Goal: Obtain resource: Obtain resource

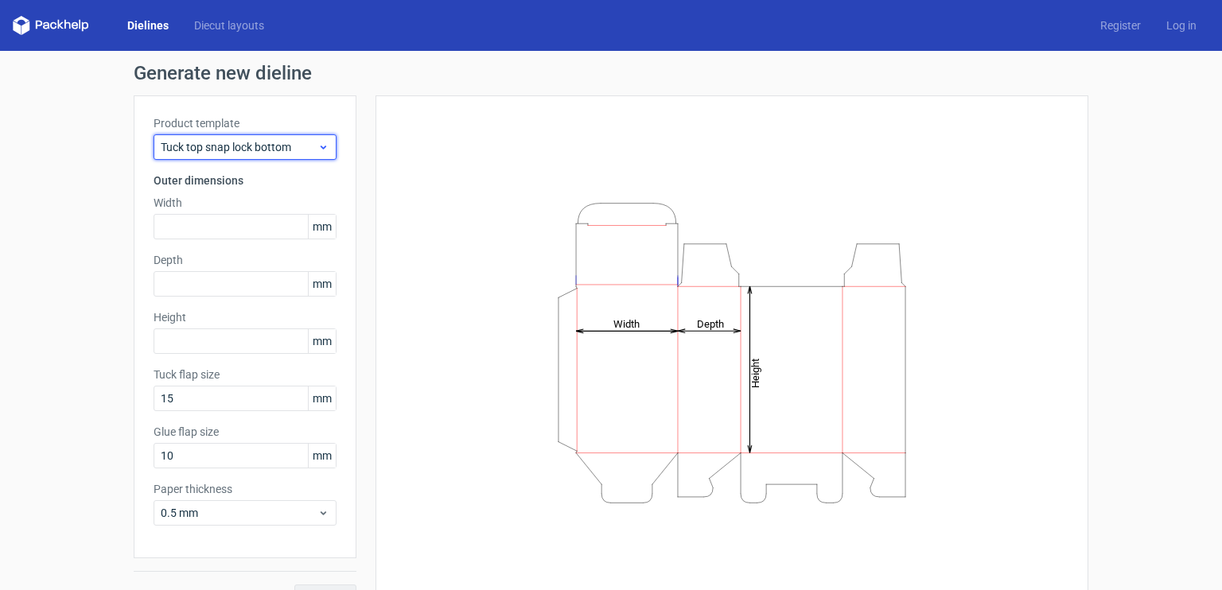
click at [239, 148] on span "Tuck top snap lock bottom" at bounding box center [239, 147] width 157 height 16
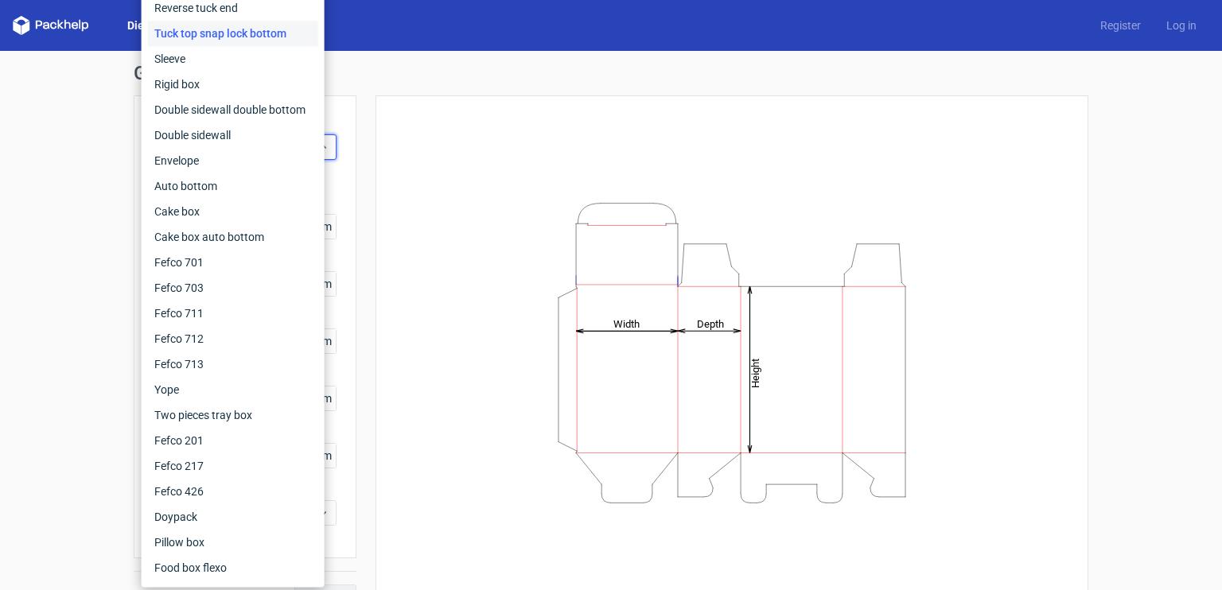
click at [95, 203] on div "Generate new dieline Product template Tuck top snap lock bottom Outer dimension…" at bounding box center [611, 337] width 1222 height 572
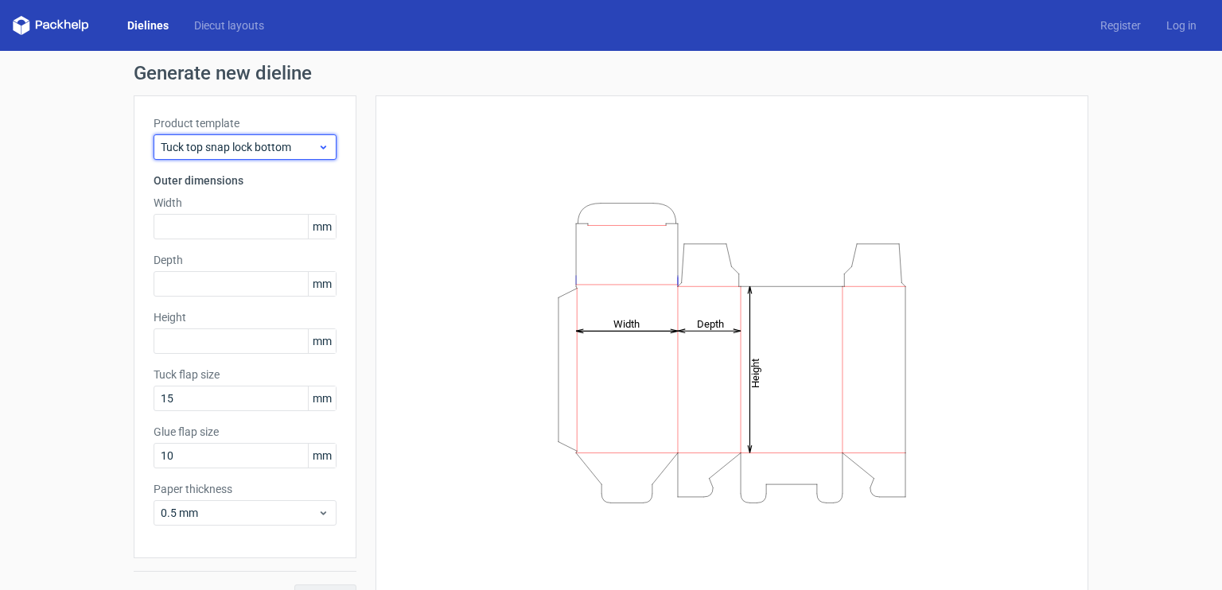
click at [266, 146] on span "Tuck top snap lock bottom" at bounding box center [239, 147] width 157 height 16
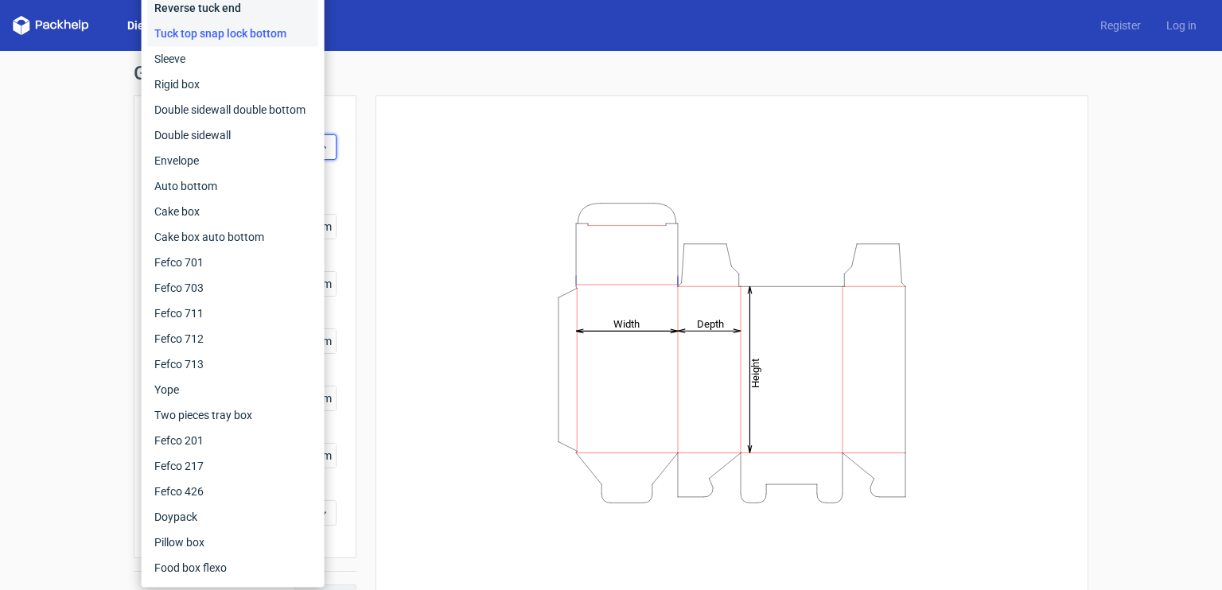
click at [268, 17] on div "Reverse tuck end" at bounding box center [233, 7] width 170 height 25
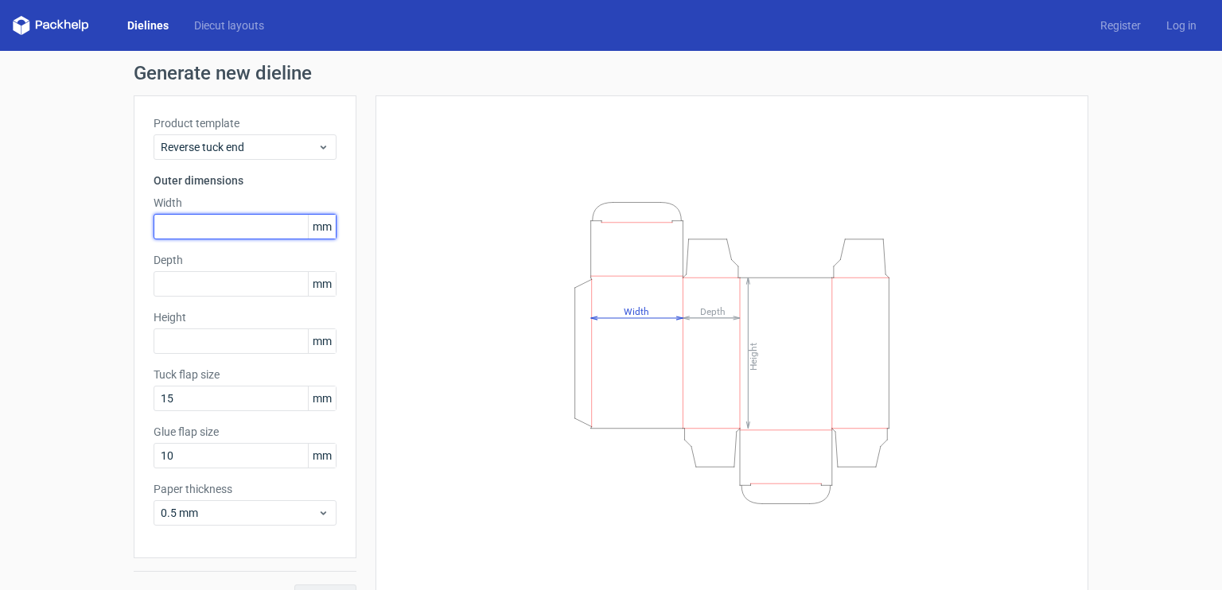
click at [236, 235] on input "text" at bounding box center [245, 226] width 183 height 25
type input "40"
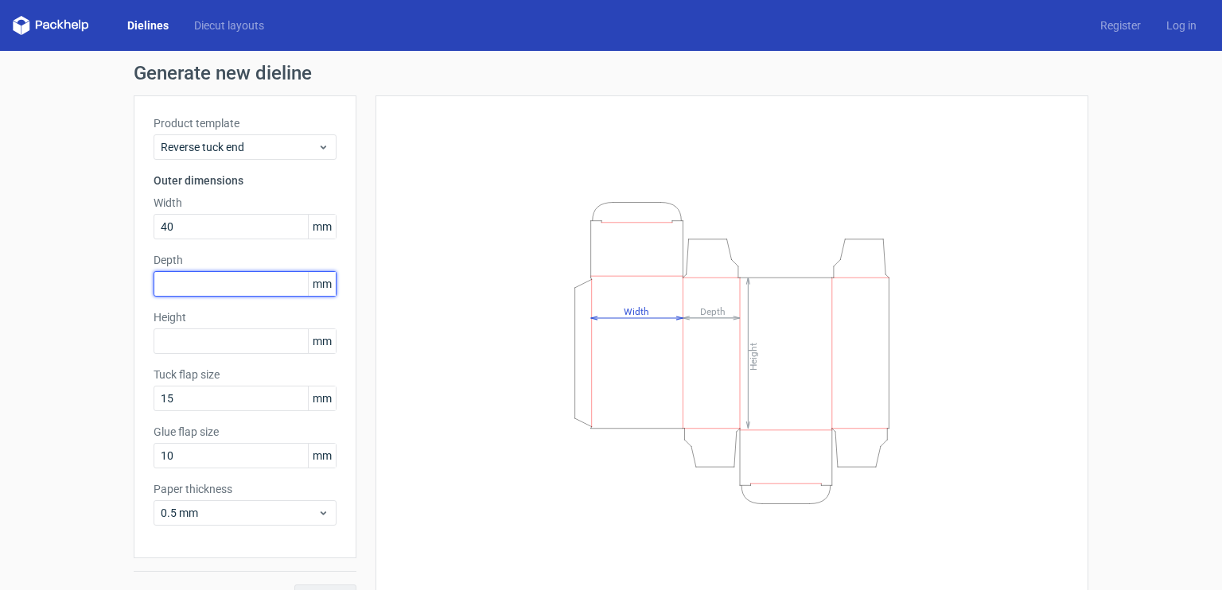
click at [232, 286] on input "text" at bounding box center [245, 283] width 183 height 25
type input "40"
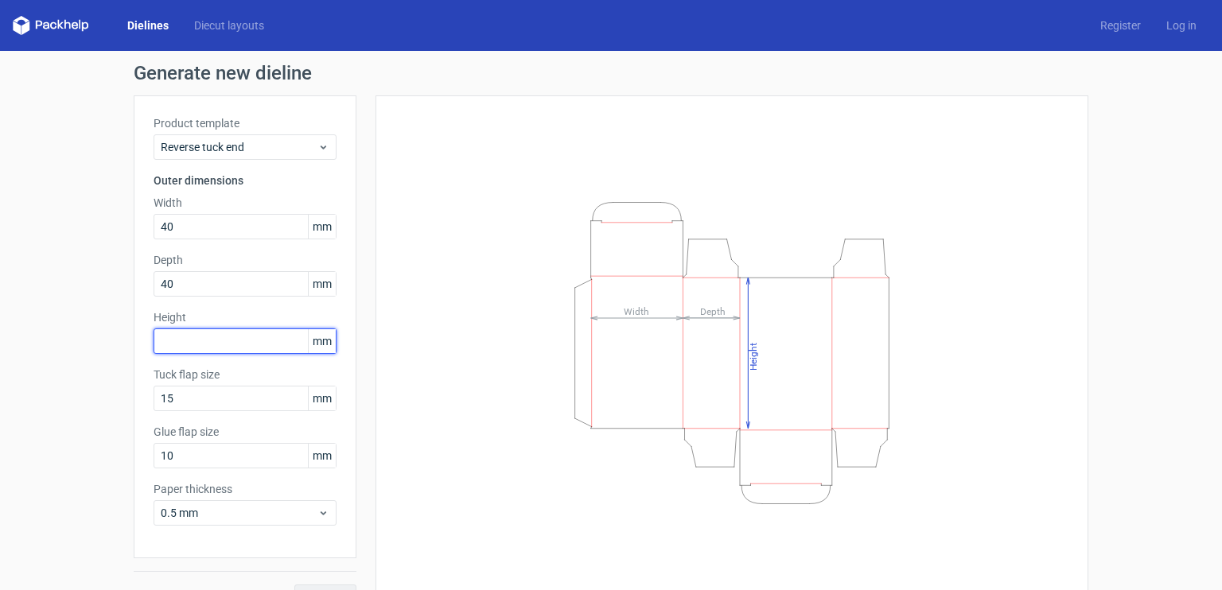
click at [230, 341] on input "text" at bounding box center [245, 341] width 183 height 25
type input "70"
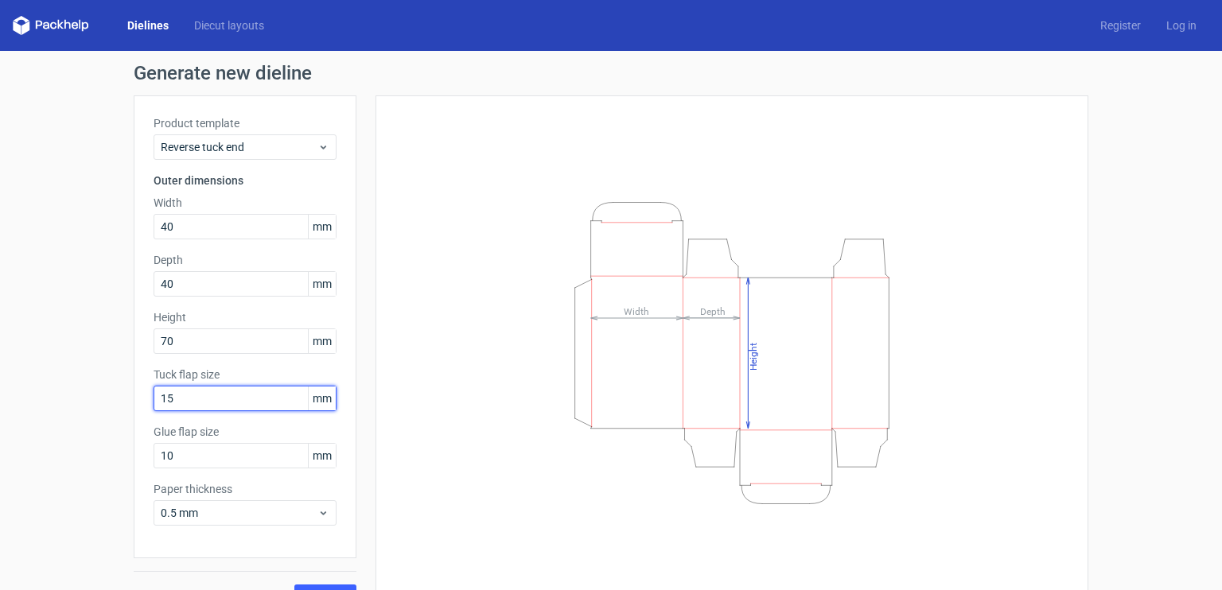
click at [232, 394] on input "15" at bounding box center [245, 398] width 183 height 25
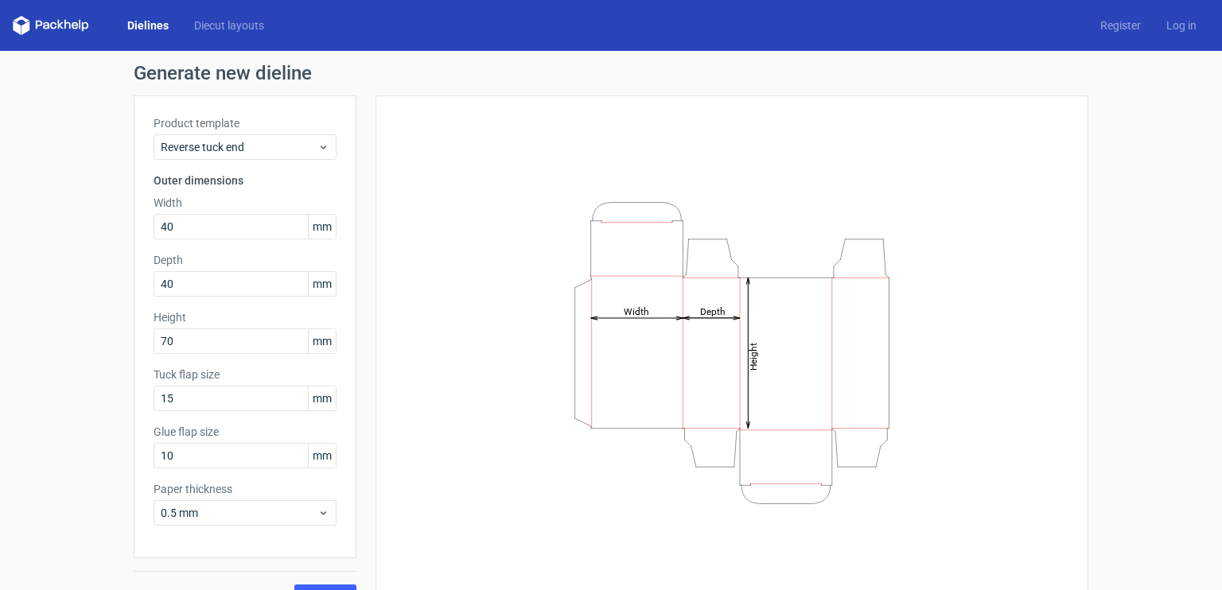
click at [117, 379] on div "Generate new dieline Product template Reverse tuck end Outer dimensions Width 4…" at bounding box center [611, 337] width 1222 height 572
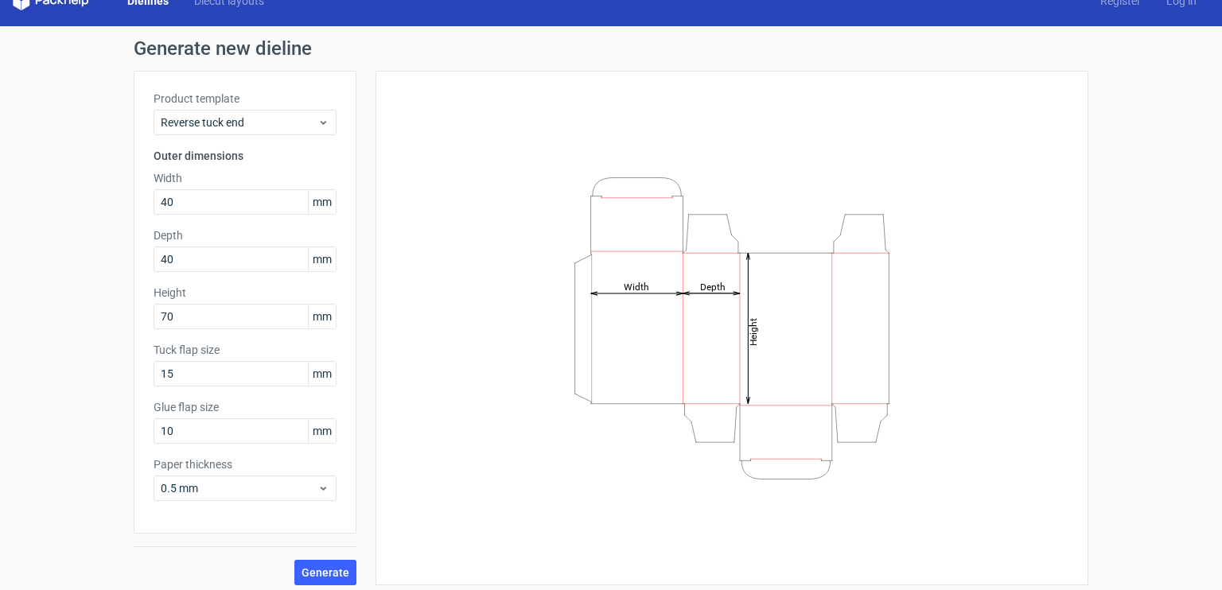
scroll to position [32, 0]
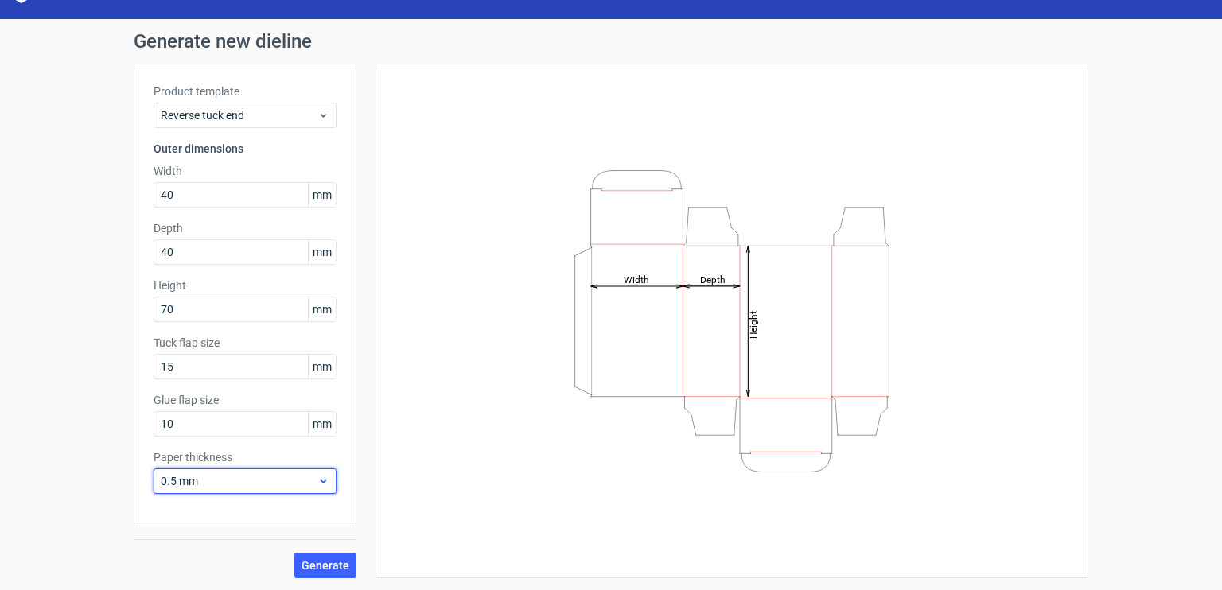
click at [227, 473] on span "0.5 mm" at bounding box center [239, 481] width 157 height 16
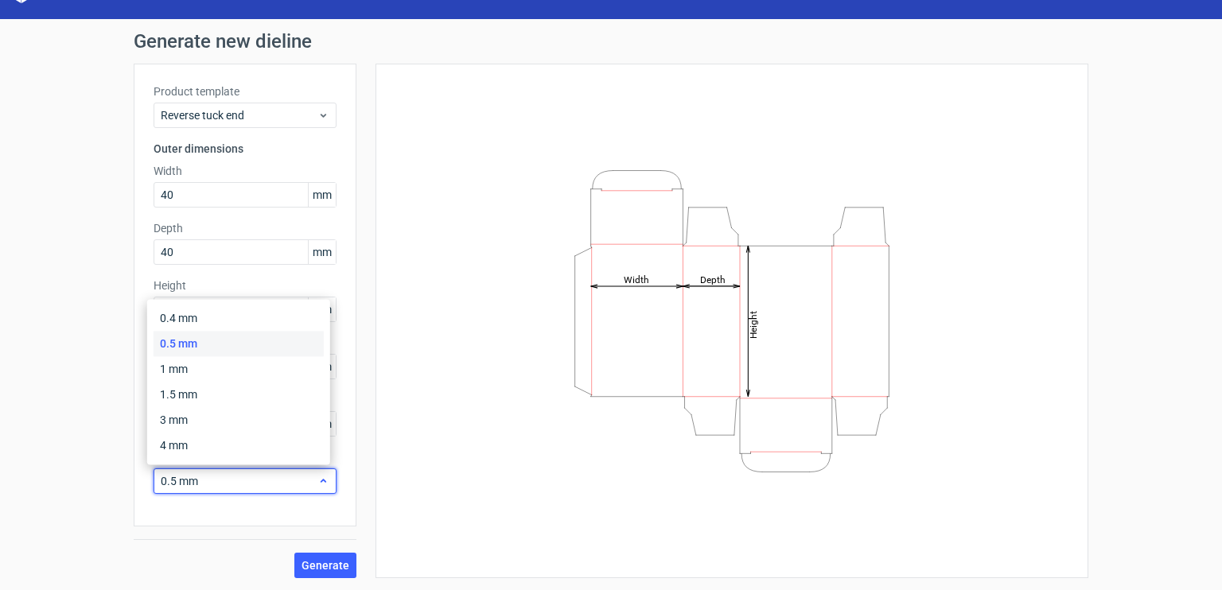
click at [227, 473] on span "0.5 mm" at bounding box center [239, 481] width 157 height 16
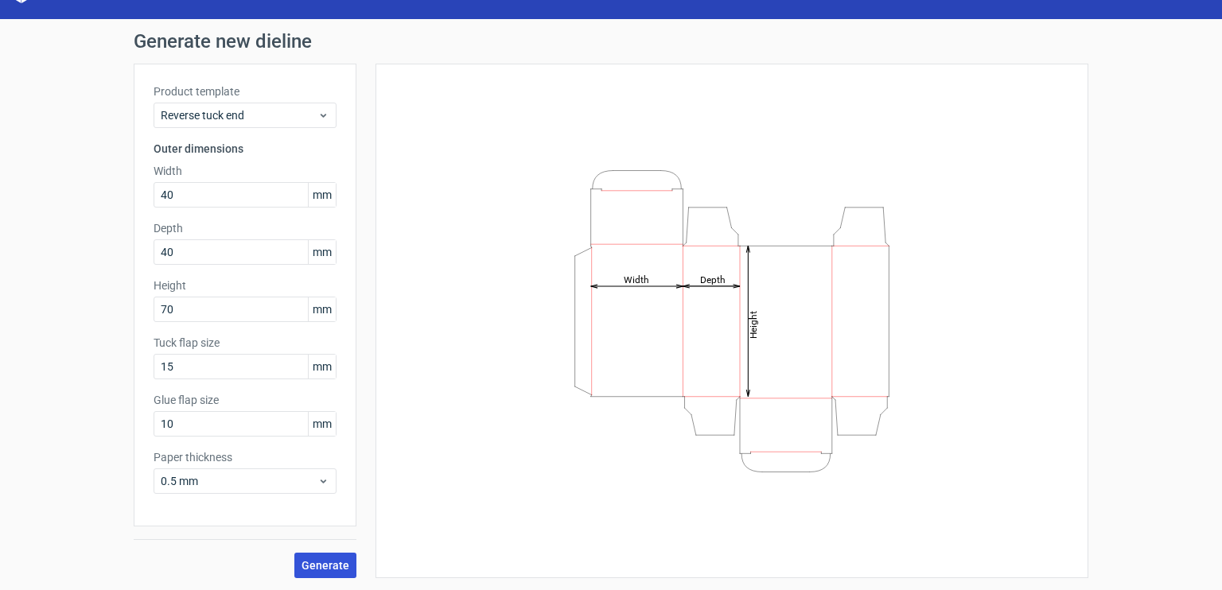
click at [314, 566] on span "Generate" at bounding box center [326, 565] width 48 height 11
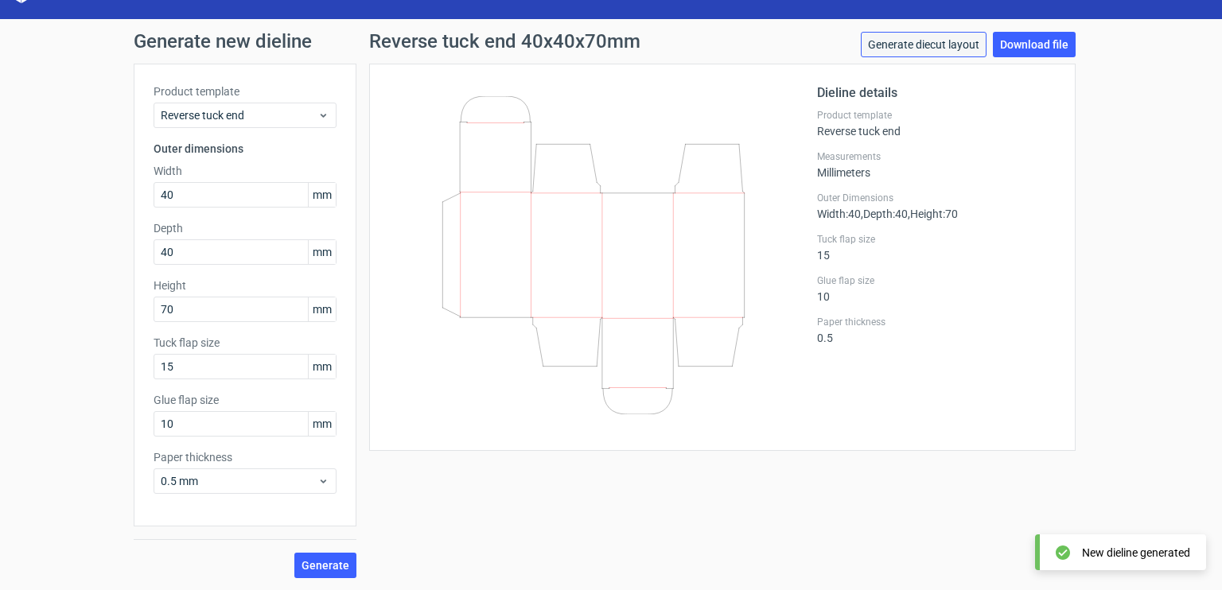
click at [938, 45] on link "Generate diecut layout" at bounding box center [924, 44] width 126 height 25
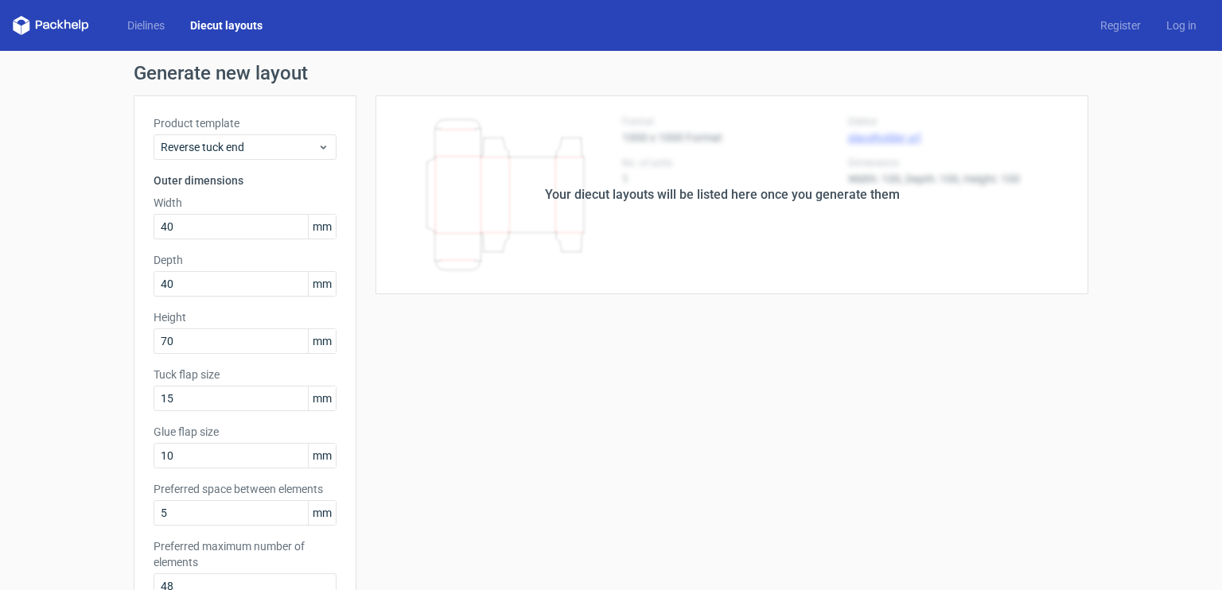
click at [687, 203] on div "Your diecut layouts will be listed here once you generate them" at bounding box center [722, 194] width 355 height 19
click at [806, 187] on div "Your diecut layouts will be listed here once you generate them" at bounding box center [722, 194] width 355 height 19
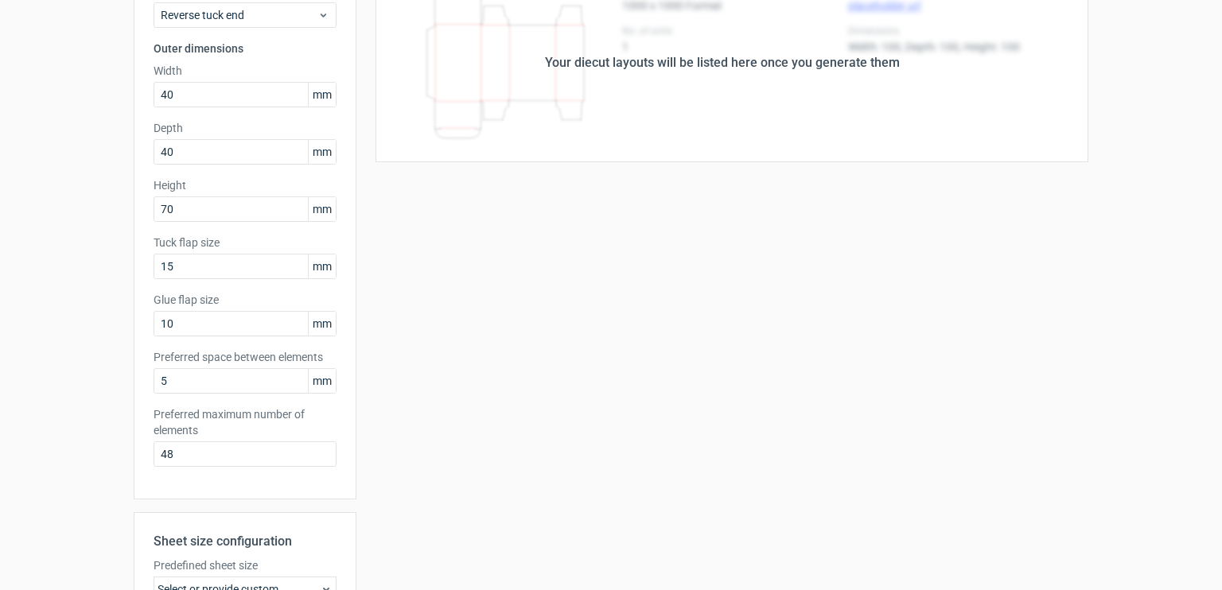
scroll to position [380, 0]
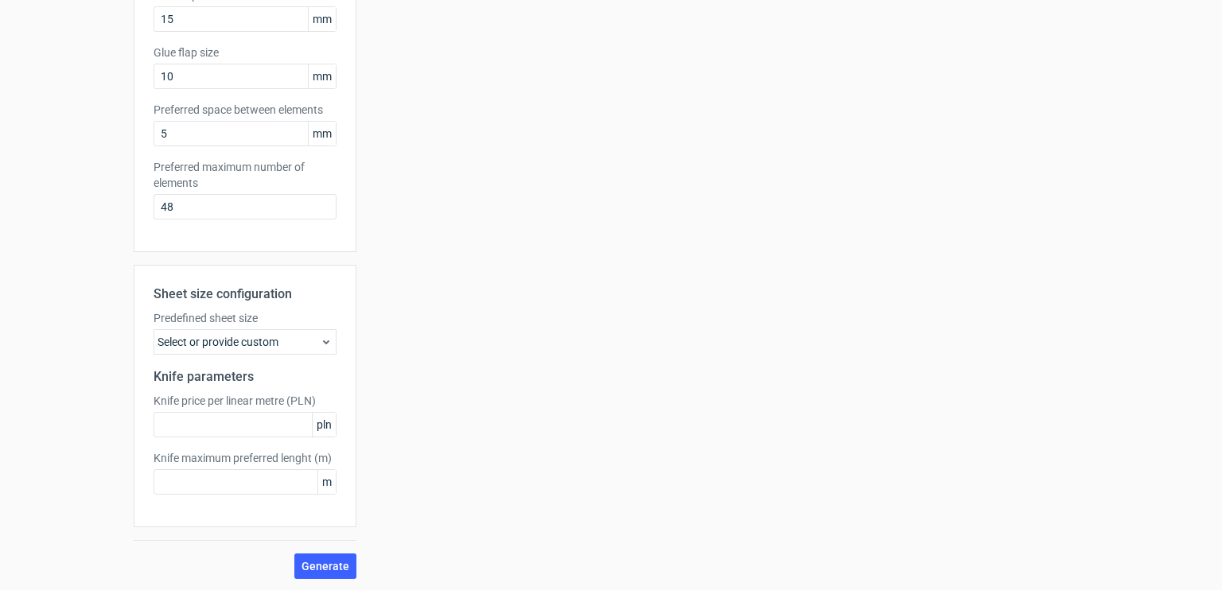
click at [297, 347] on div "Select or provide custom" at bounding box center [245, 341] width 183 height 25
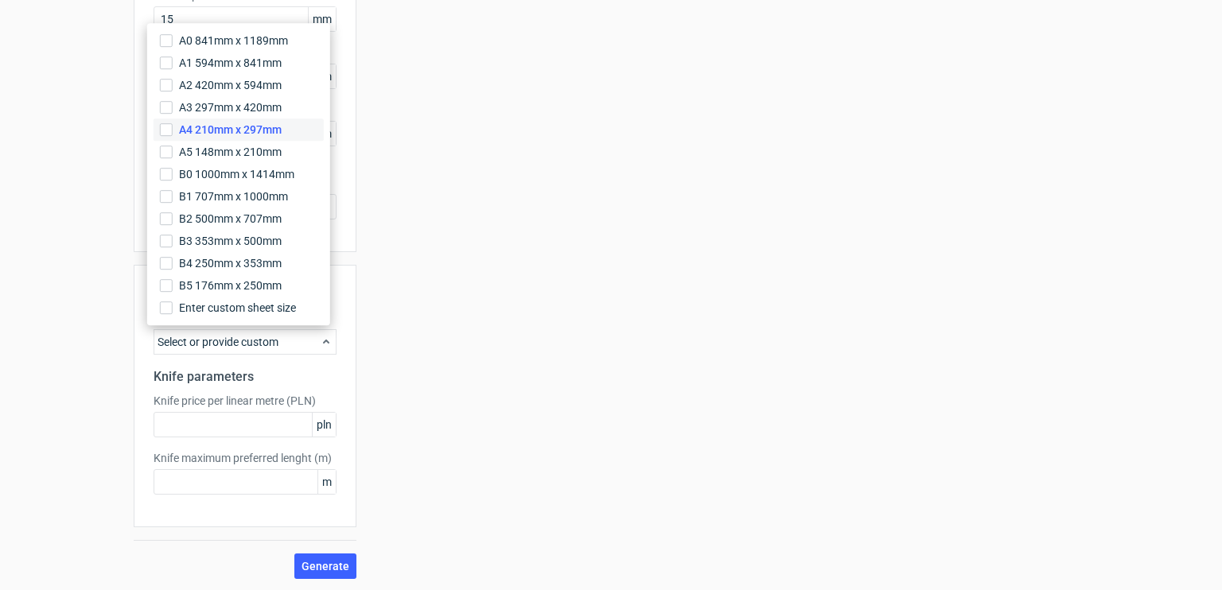
click at [234, 129] on span "A4 210mm x 297mm" at bounding box center [230, 130] width 103 height 16
click at [173, 129] on input "A4 210mm x 297mm" at bounding box center [166, 129] width 13 height 13
click at [341, 370] on div "Sheet size configuration Predefined sheet size A4_210mm_x_297mm Knife parameter…" at bounding box center [245, 396] width 223 height 263
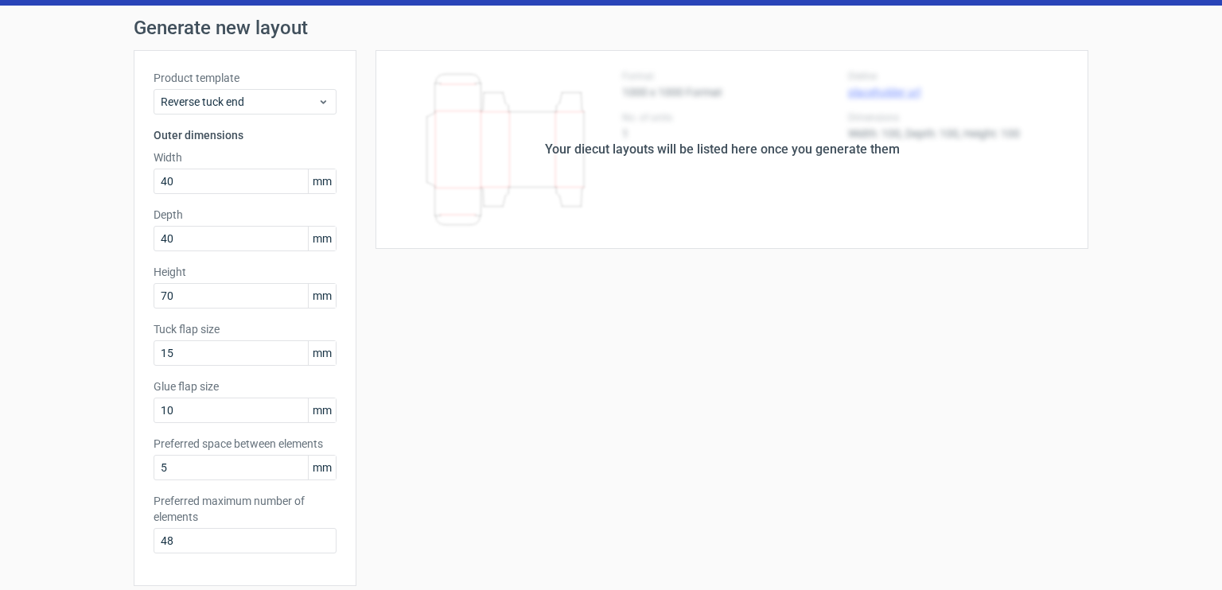
scroll to position [0, 0]
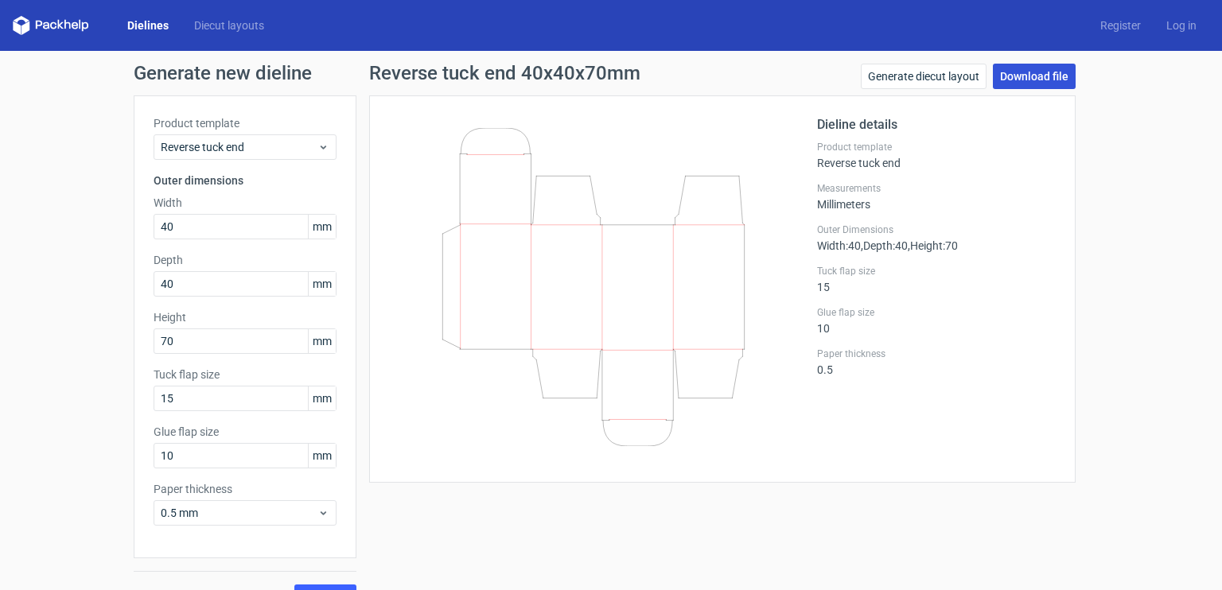
click at [1050, 80] on link "Download file" at bounding box center [1034, 76] width 83 height 25
click at [1042, 78] on link "Download file" at bounding box center [1034, 76] width 83 height 25
click at [679, 268] on icon at bounding box center [594, 287] width 384 height 318
click at [589, 285] on icon at bounding box center [594, 287] width 384 height 318
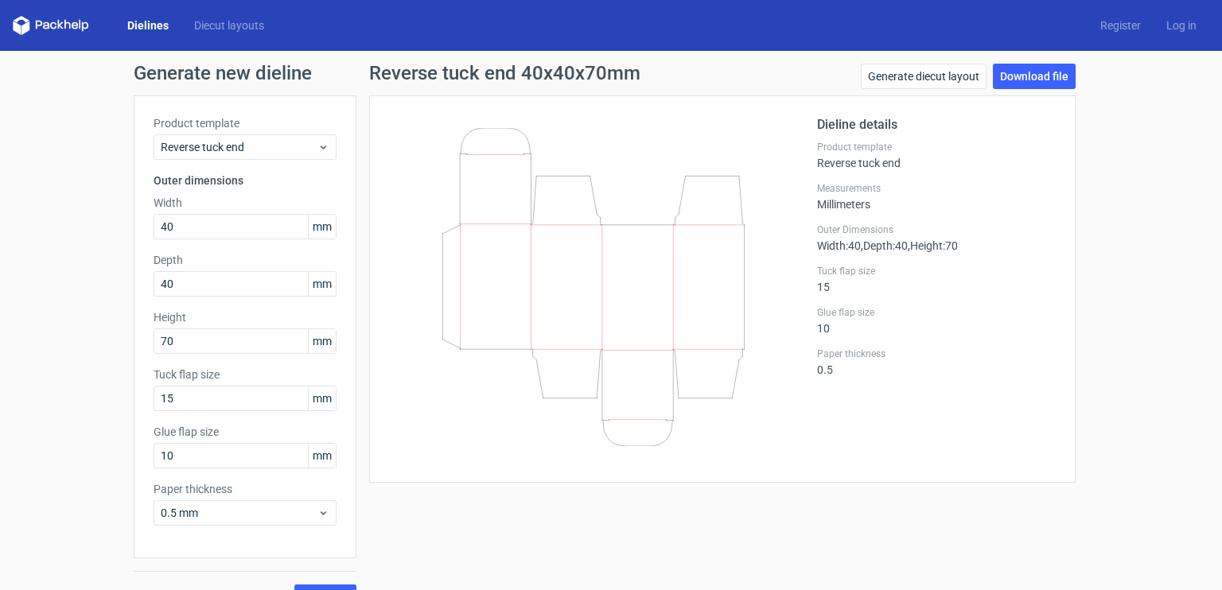
click at [593, 285] on icon at bounding box center [594, 287] width 384 height 318
click at [895, 80] on link "Generate diecut layout" at bounding box center [924, 76] width 126 height 25
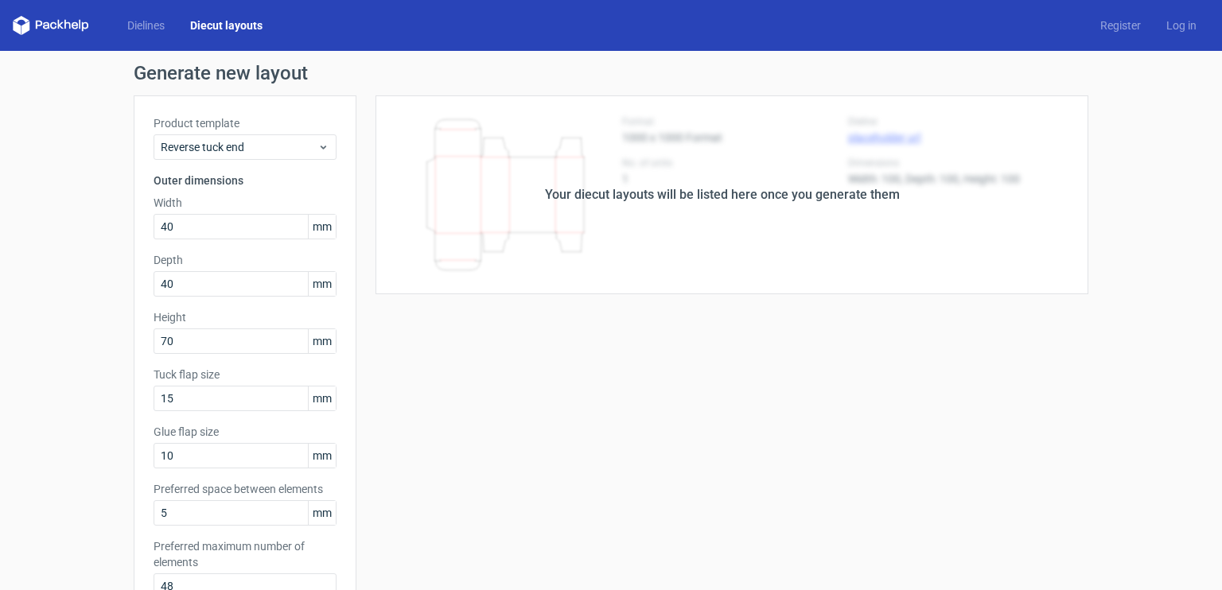
click at [671, 230] on div "Your diecut layouts will be listed here once you generate them" at bounding box center [722, 194] width 732 height 199
click at [234, 24] on link "Diecut layouts" at bounding box center [226, 26] width 98 height 16
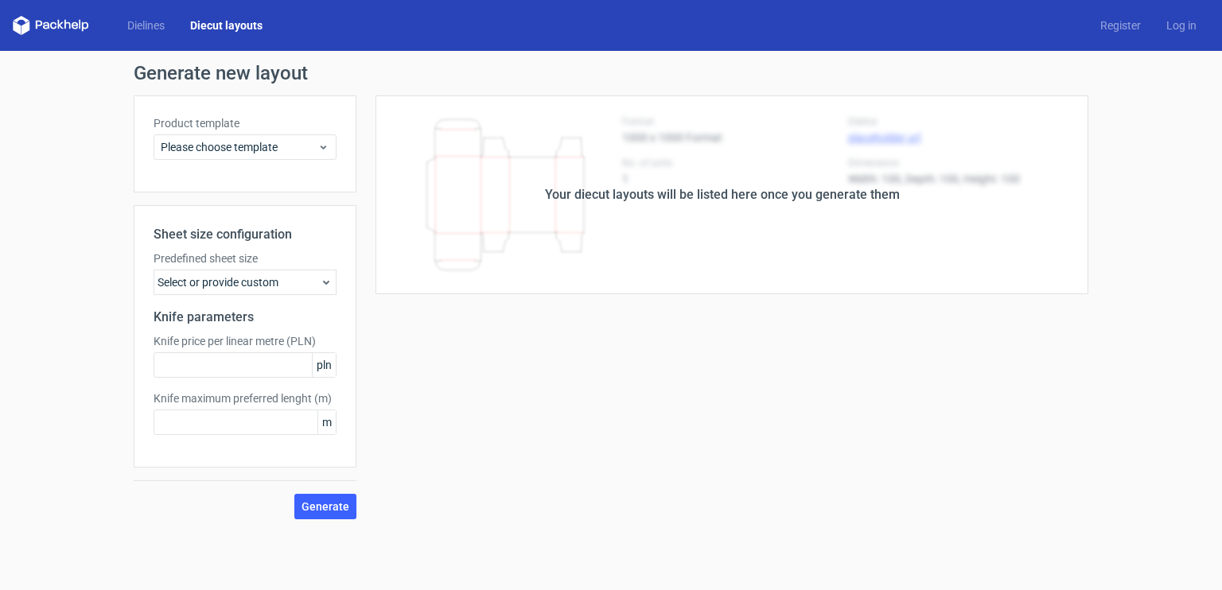
click at [536, 149] on div "Your diecut layouts will be listed here once you generate them" at bounding box center [722, 194] width 732 height 199
click at [288, 142] on span "Please choose template" at bounding box center [239, 147] width 157 height 16
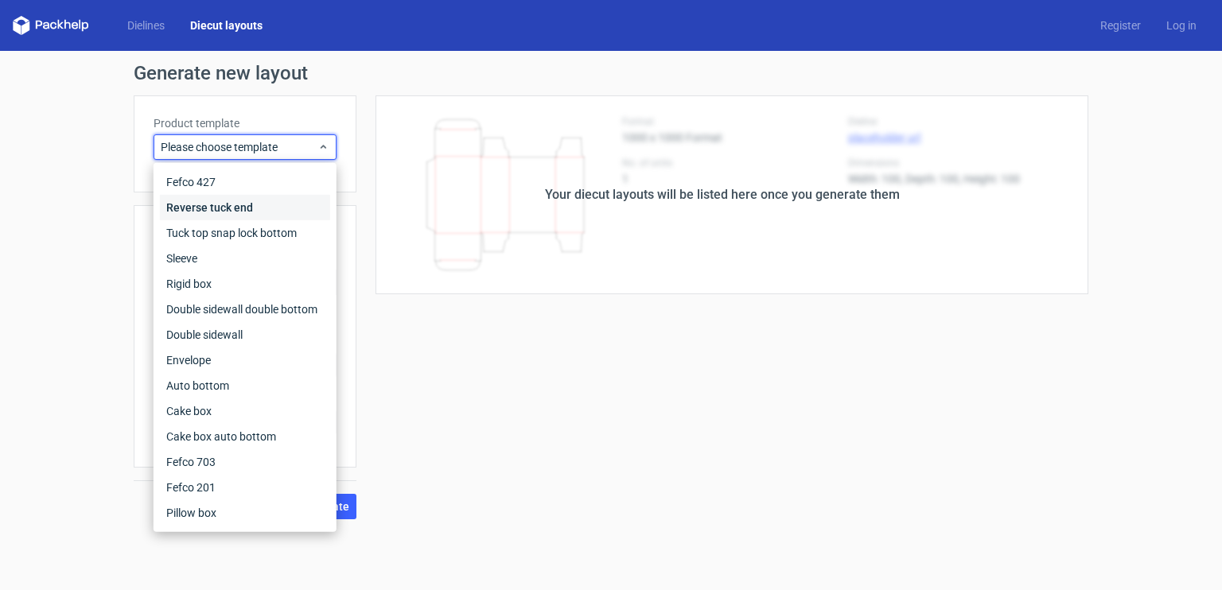
click at [278, 214] on div "Reverse tuck end" at bounding box center [245, 207] width 170 height 25
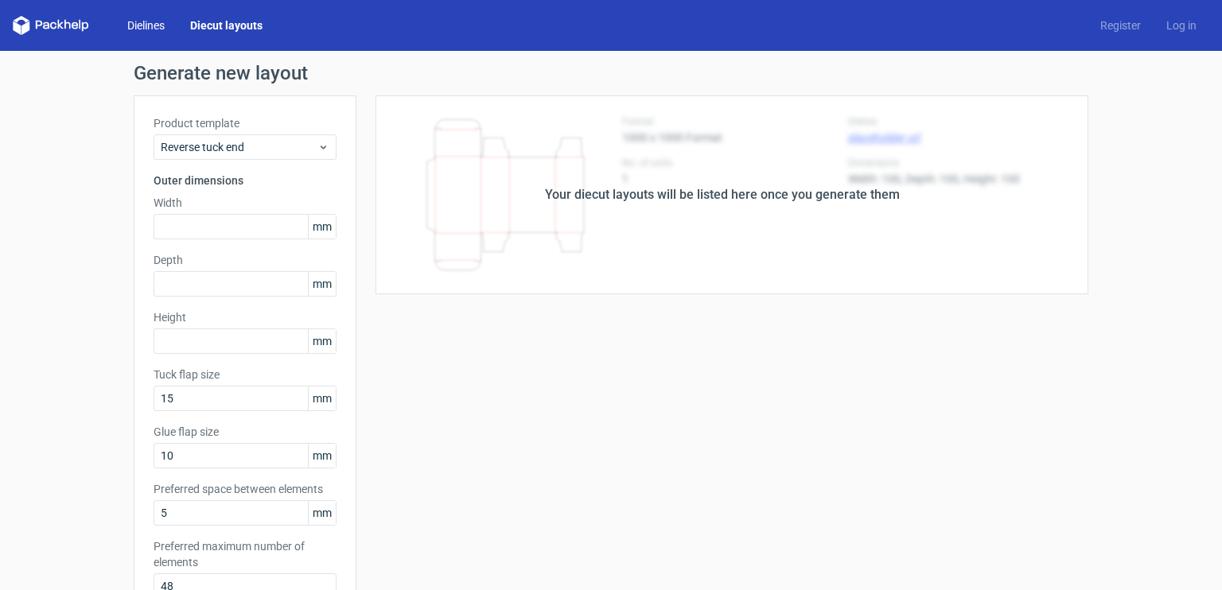
click at [156, 26] on link "Dielines" at bounding box center [146, 26] width 63 height 16
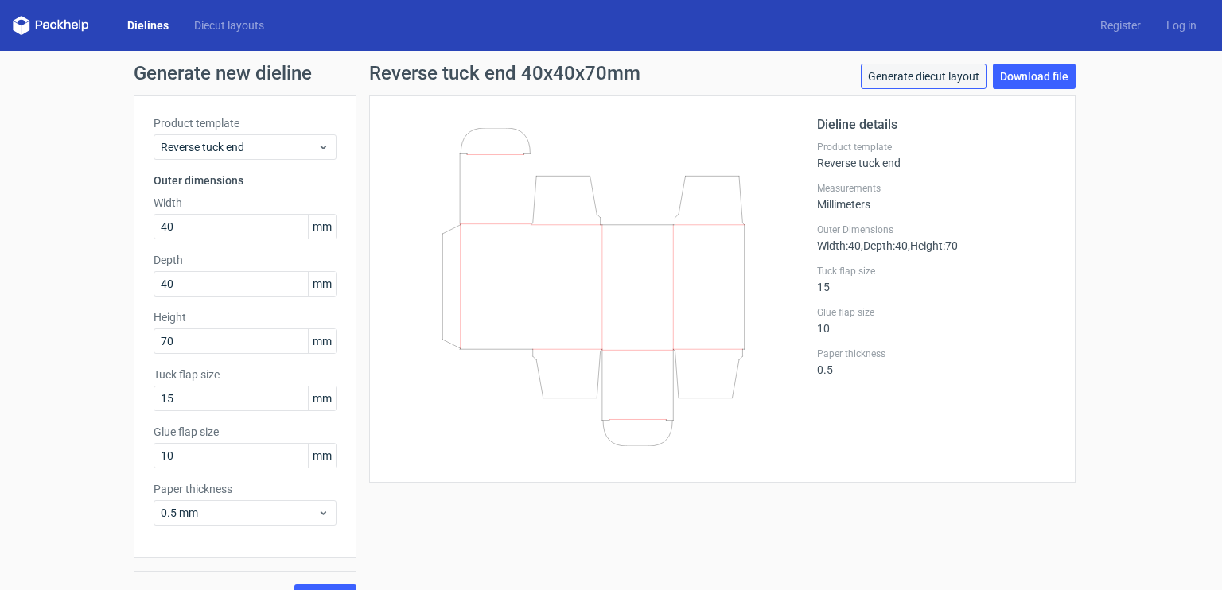
click at [952, 72] on link "Generate diecut layout" at bounding box center [924, 76] width 126 height 25
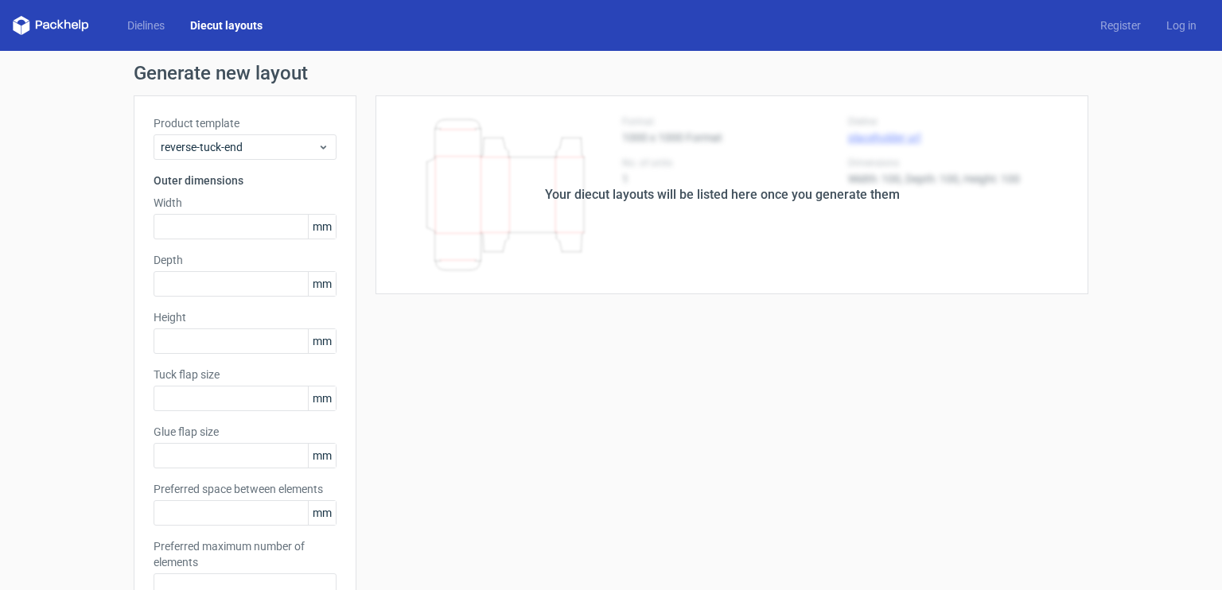
type input "40"
type input "70"
type input "15"
type input "10"
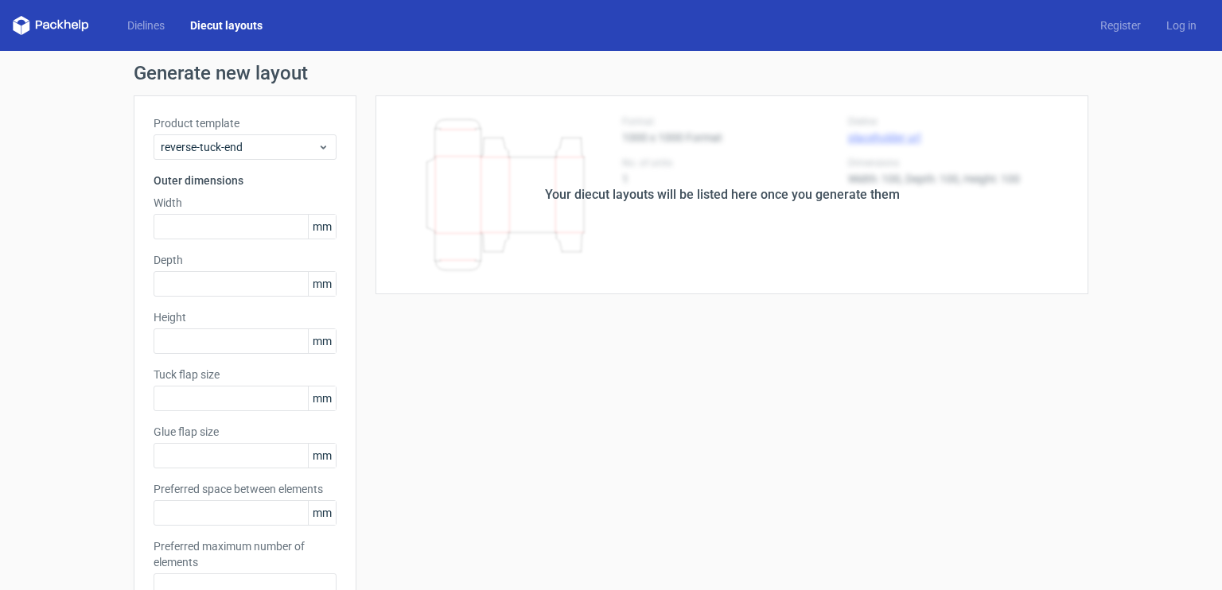
type input "5"
type input "48"
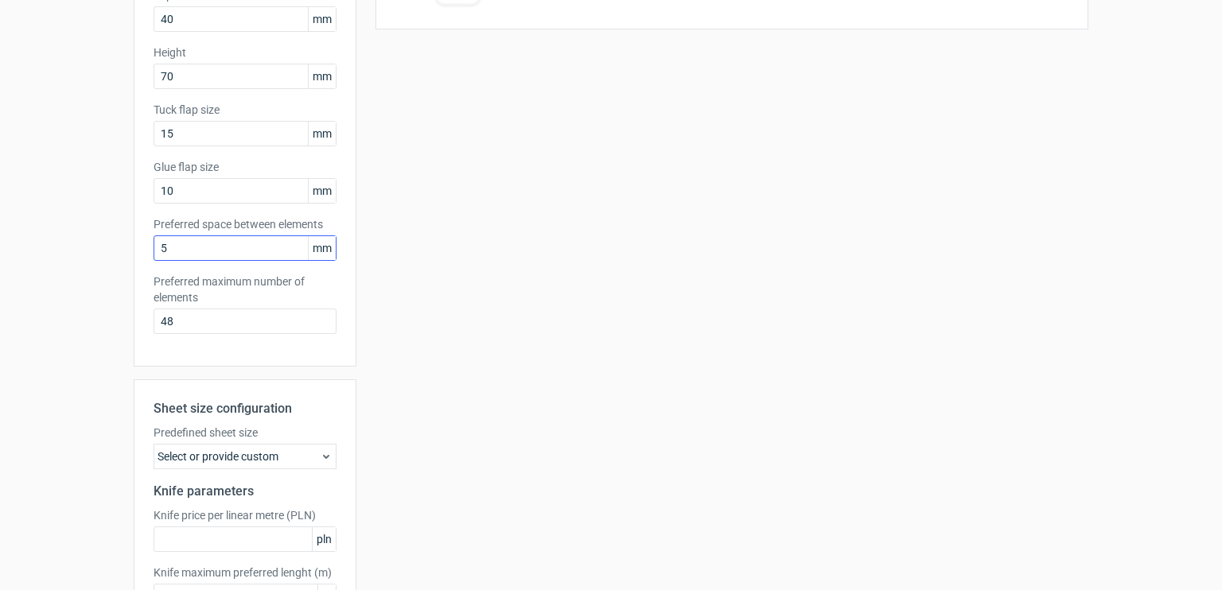
scroll to position [380, 0]
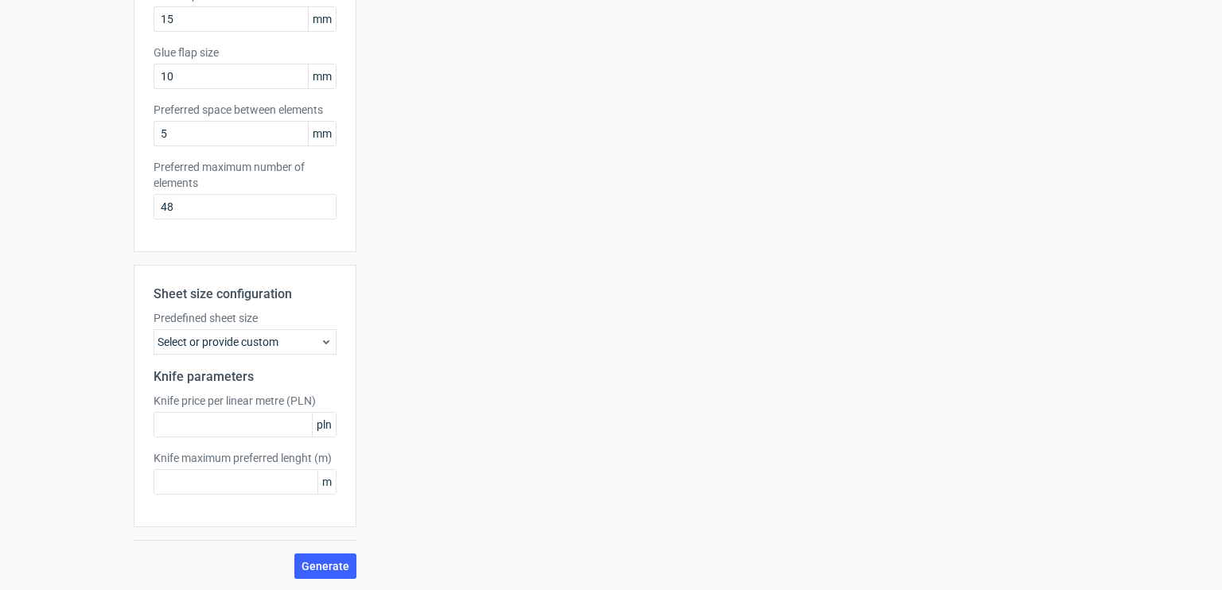
click at [242, 346] on div "Select or provide custom" at bounding box center [245, 341] width 183 height 25
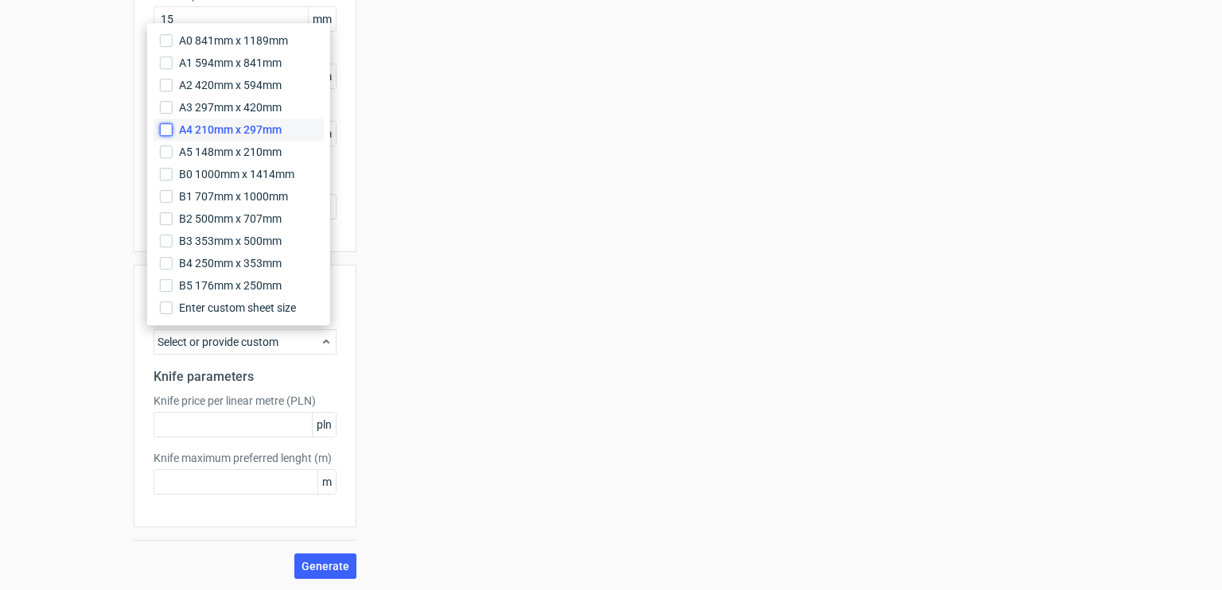
click at [161, 133] on input "A4 210mm x 297mm" at bounding box center [166, 129] width 13 height 13
click at [299, 512] on div "Sheet size configuration Predefined sheet size A4_210mm_x_297mm Knife parameter…" at bounding box center [245, 396] width 223 height 263
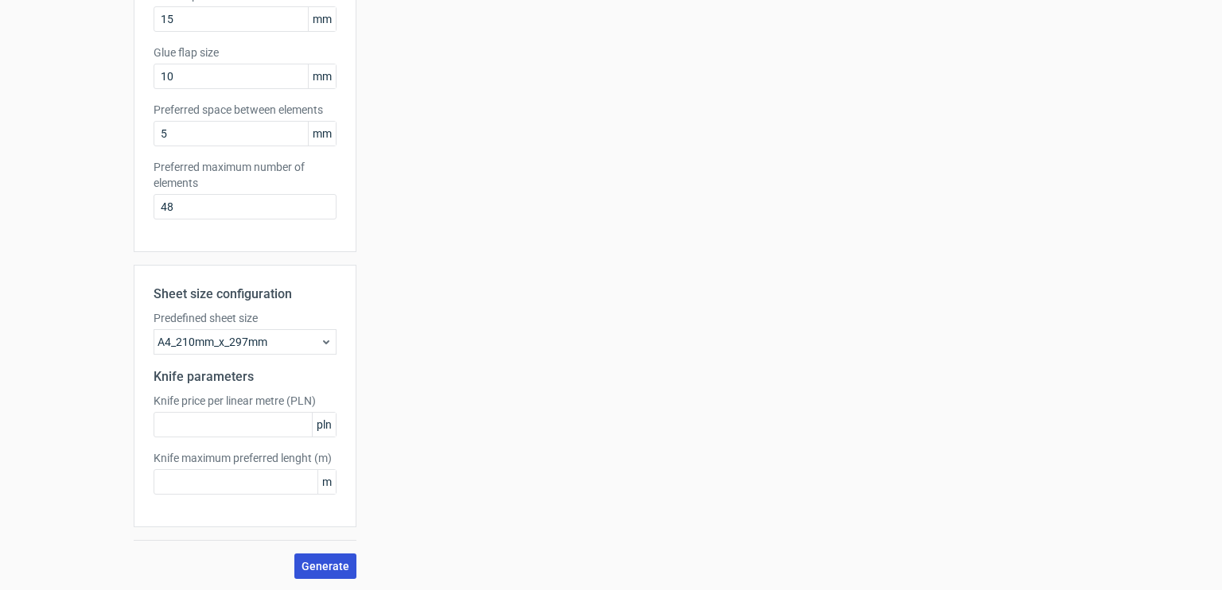
click at [318, 563] on span "Generate" at bounding box center [326, 566] width 48 height 11
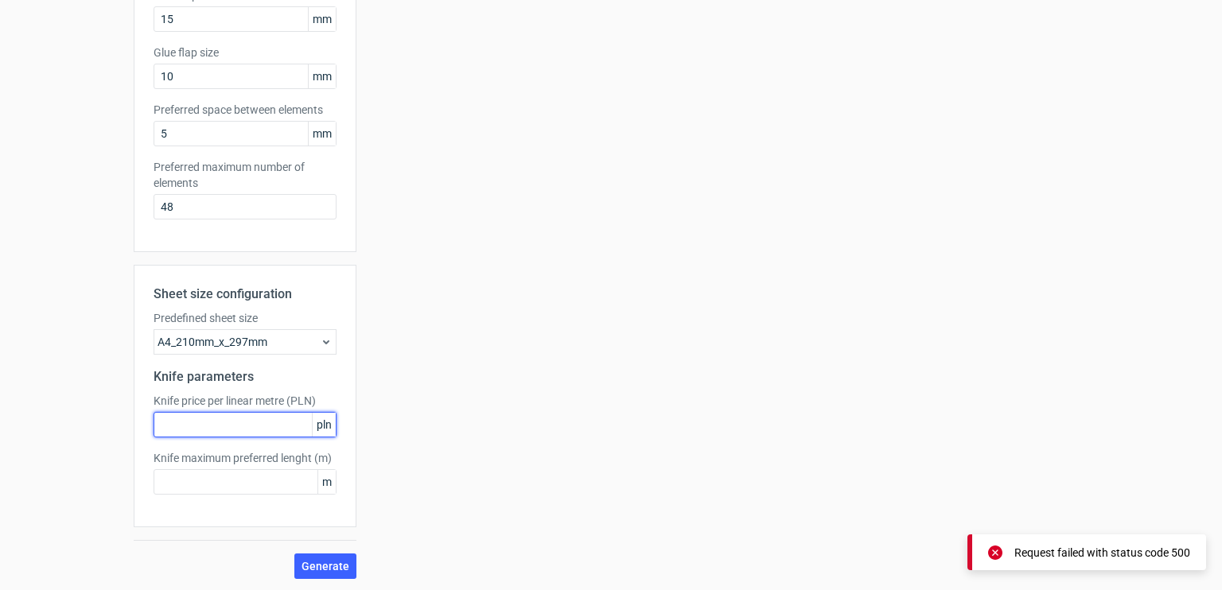
click at [255, 435] on input "text" at bounding box center [245, 424] width 183 height 25
click at [323, 429] on span "pln" at bounding box center [324, 425] width 24 height 24
click at [315, 425] on span "pln" at bounding box center [324, 425] width 24 height 24
click at [270, 426] on input "text" at bounding box center [245, 424] width 183 height 25
type input "1"
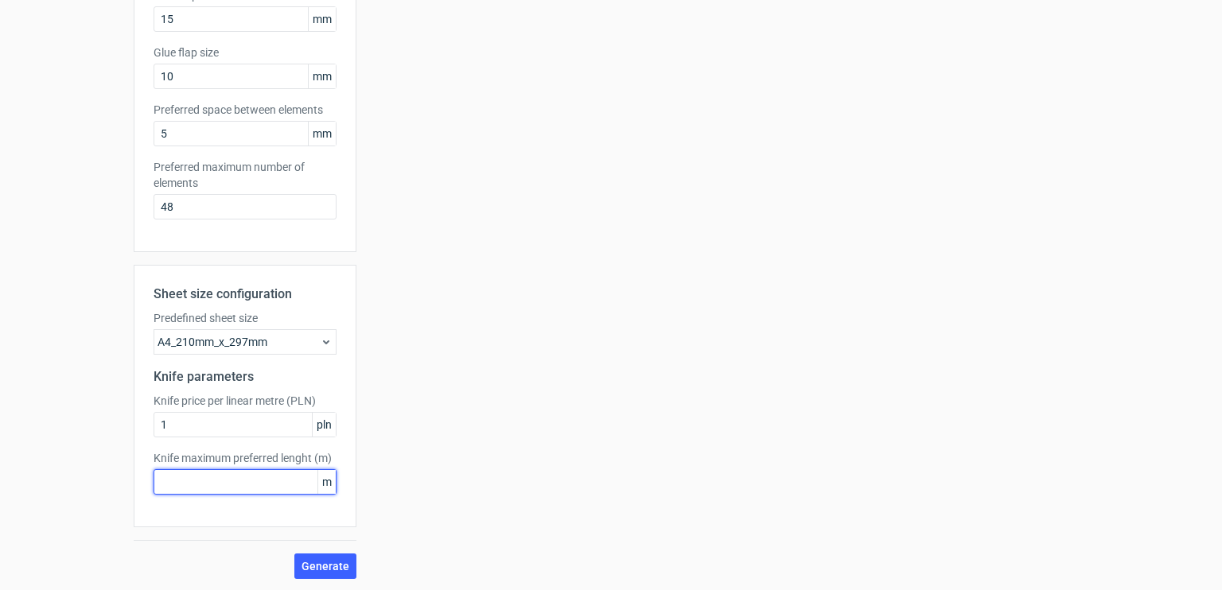
click at [242, 480] on input "text" at bounding box center [245, 481] width 183 height 25
type input "1"
click at [266, 502] on div "Sheet size configuration Predefined sheet size A4_210mm_x_297mm Knife parameter…" at bounding box center [245, 396] width 223 height 263
click at [263, 483] on input "1" at bounding box center [245, 481] width 183 height 25
type input "0"
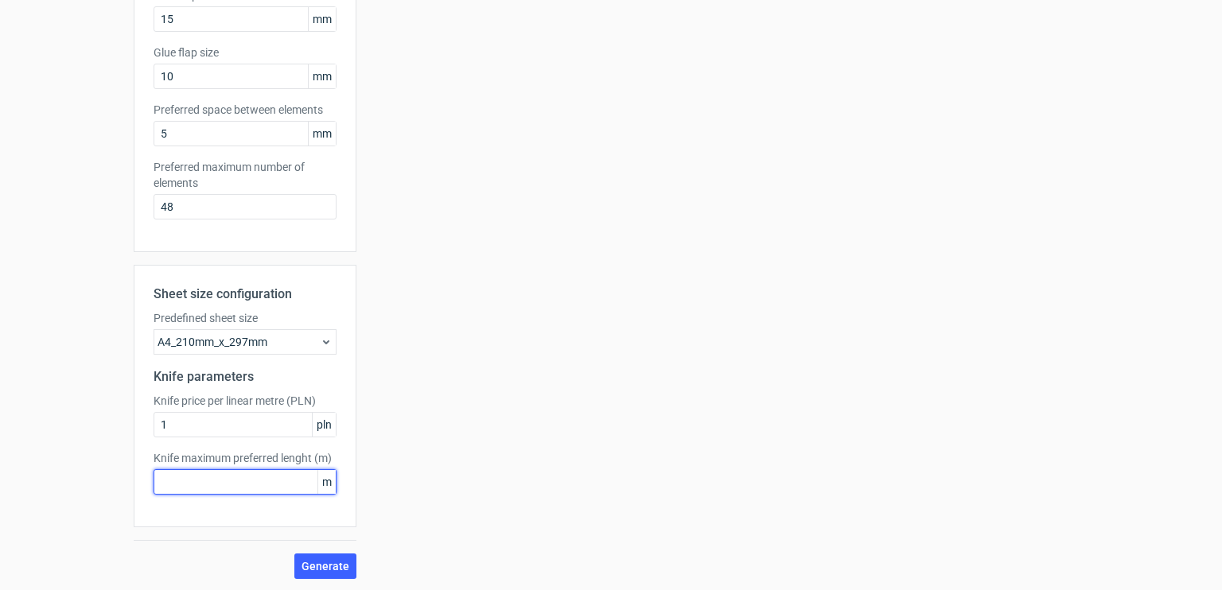
type input "1"
click at [306, 554] on button "Generate" at bounding box center [325, 566] width 62 height 25
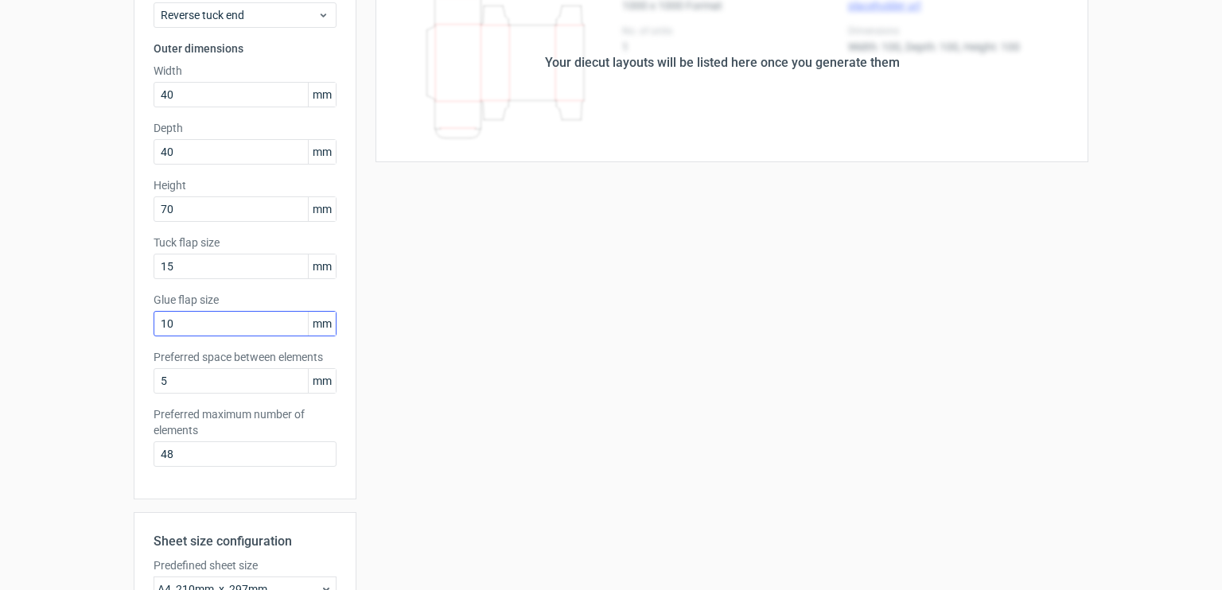
scroll to position [265, 0]
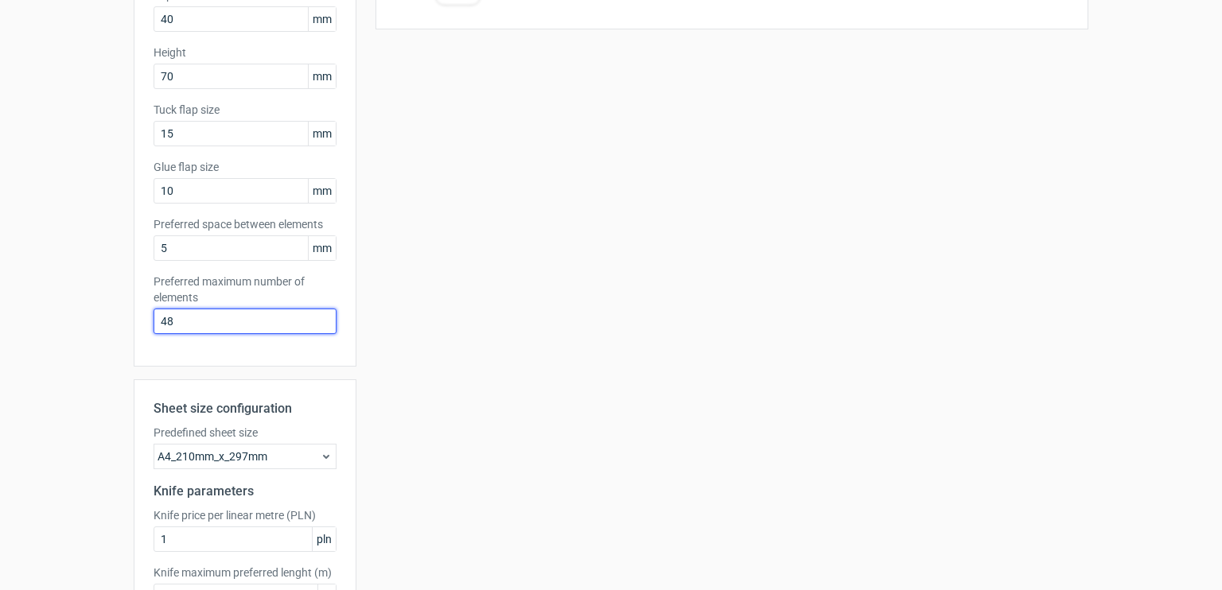
click at [206, 319] on input "48" at bounding box center [245, 321] width 183 height 25
drag, startPoint x: 189, startPoint y: 323, endPoint x: 143, endPoint y: 317, distance: 46.5
click at [143, 317] on div "Product template Reverse tuck end Outer dimensions Width 40 mm Depth 40 mm Heig…" at bounding box center [245, 99] width 223 height 536
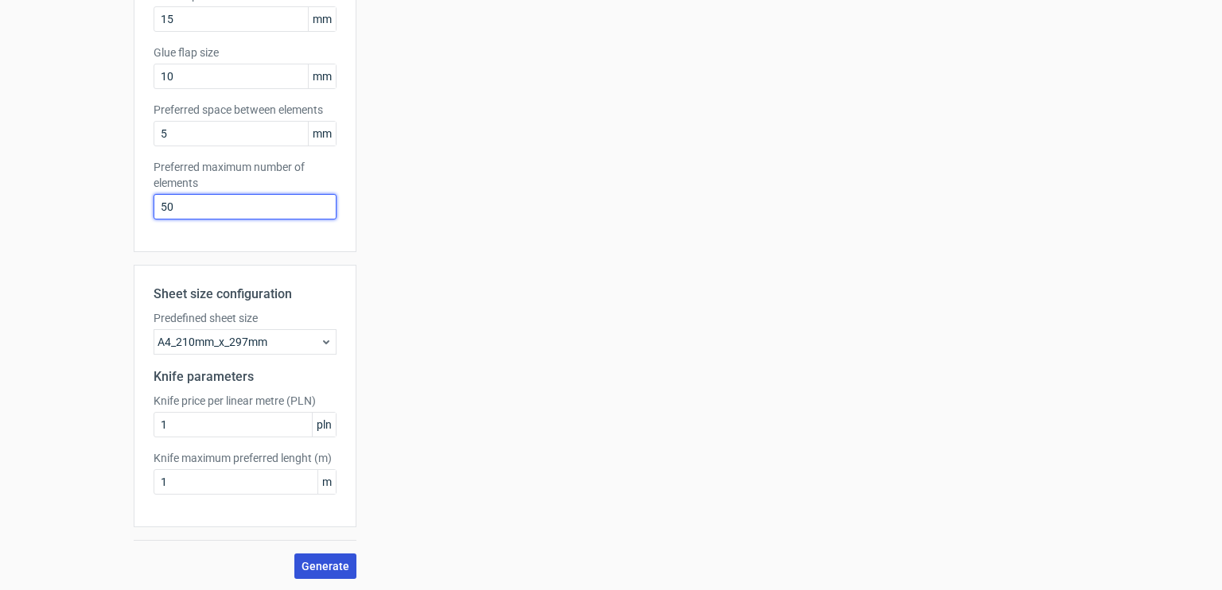
type input "50"
click at [324, 561] on span "Generate" at bounding box center [326, 566] width 48 height 11
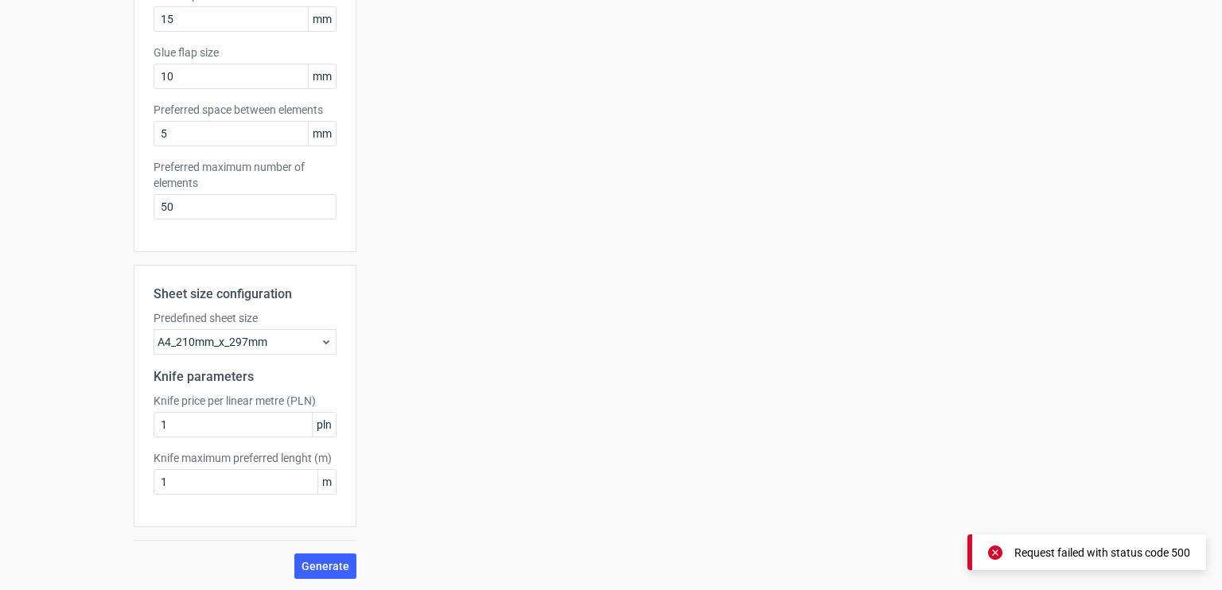
click at [255, 345] on div "A4_210mm_x_297mm" at bounding box center [245, 341] width 183 height 25
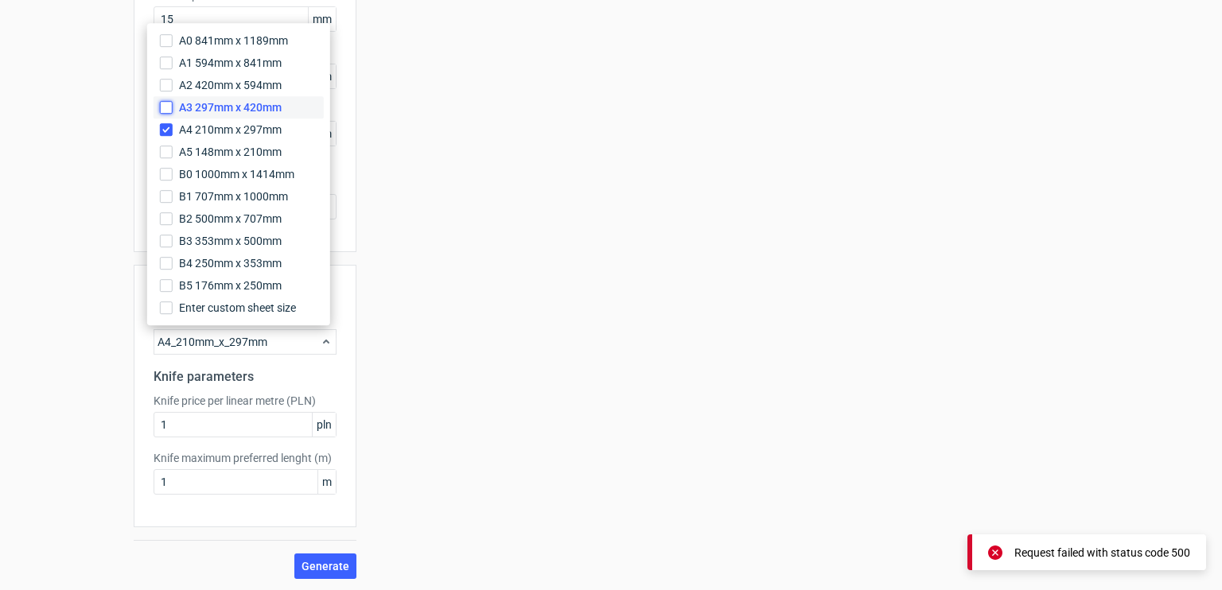
click at [166, 111] on input "A3 297mm x 420mm" at bounding box center [166, 107] width 13 height 13
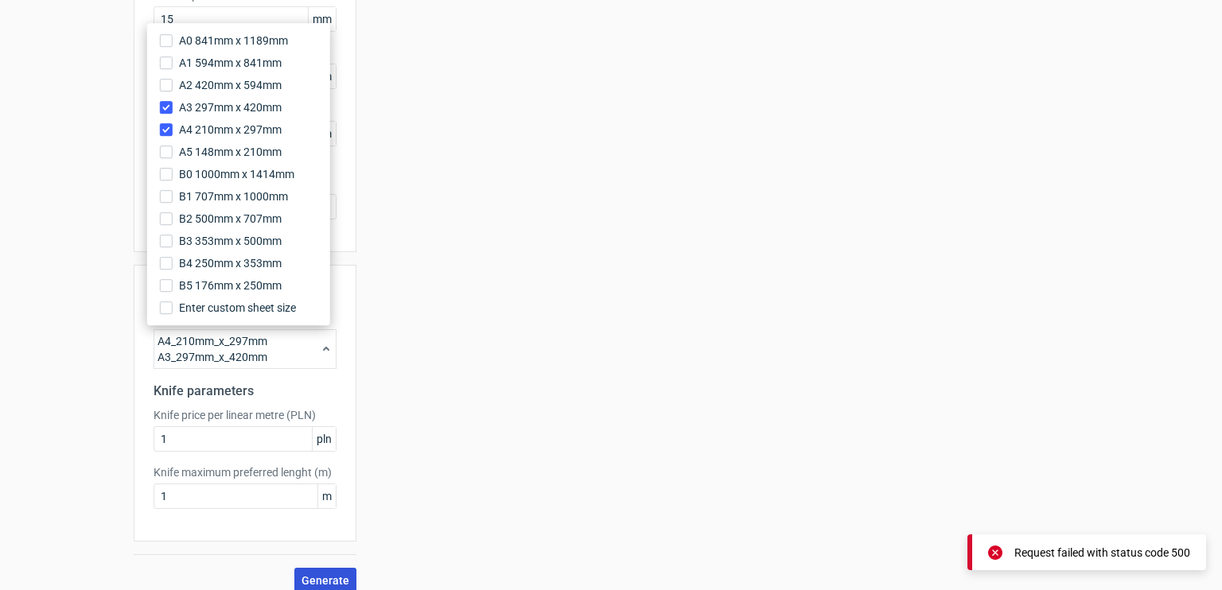
click at [310, 575] on span "Generate" at bounding box center [326, 580] width 48 height 11
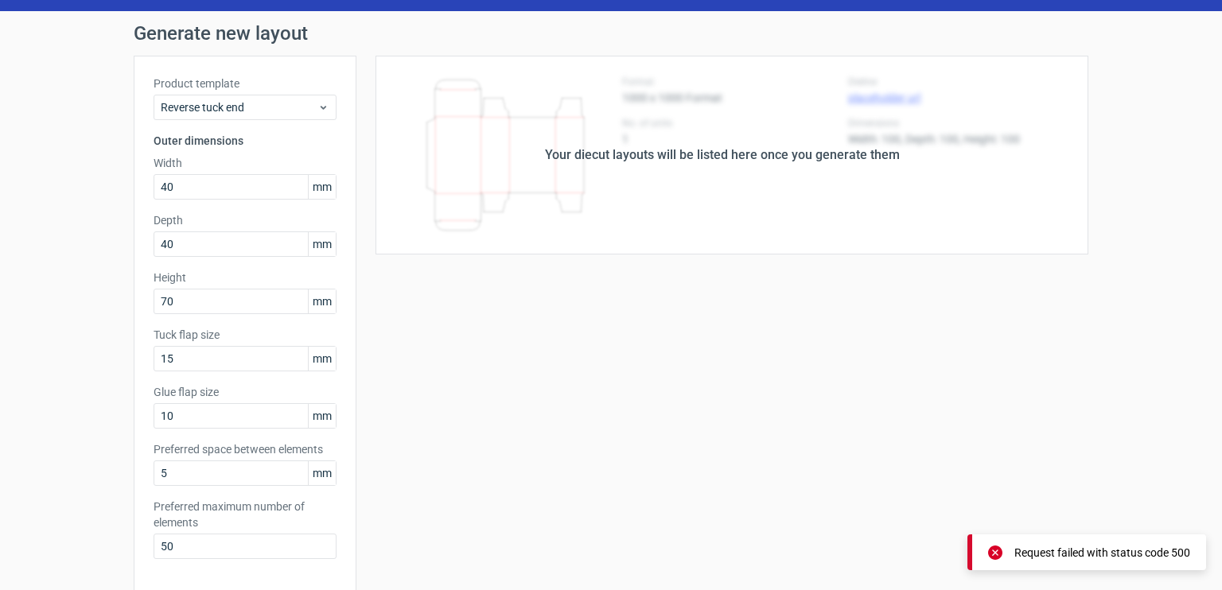
scroll to position [0, 0]
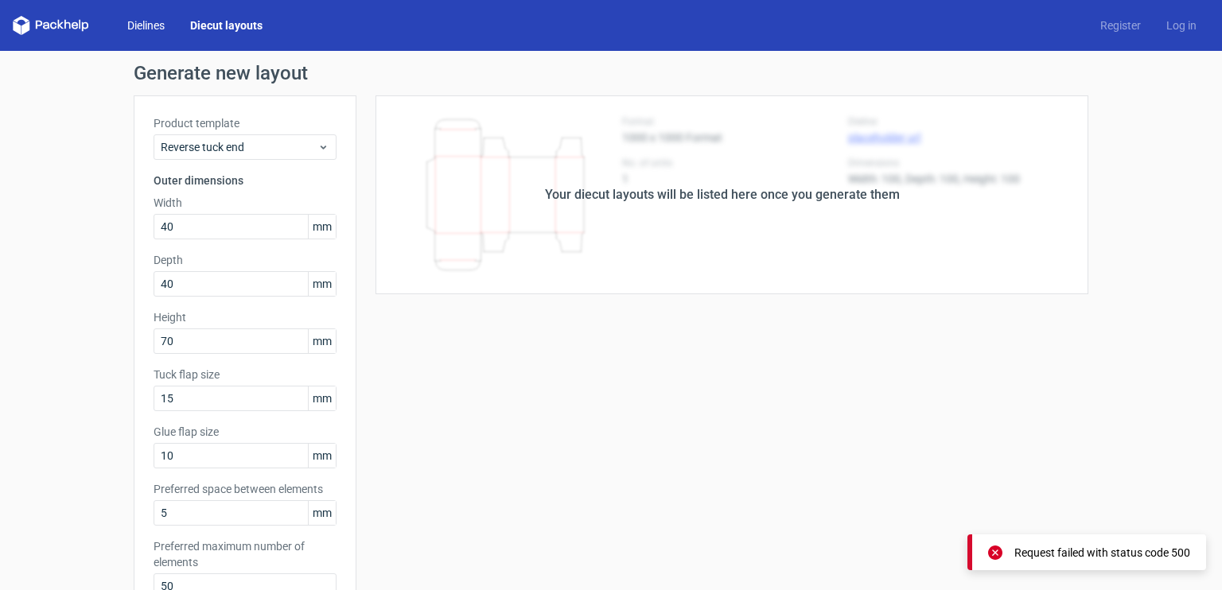
click at [155, 31] on link "Dielines" at bounding box center [146, 26] width 63 height 16
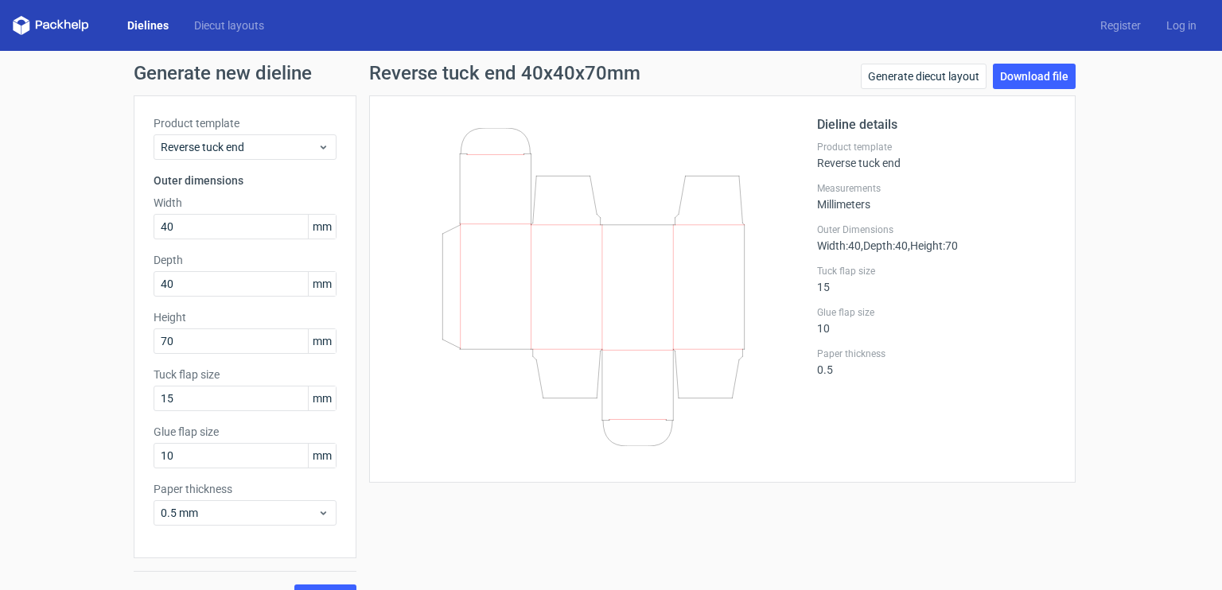
click at [561, 311] on icon at bounding box center [594, 287] width 384 height 318
click at [594, 308] on icon at bounding box center [594, 287] width 384 height 318
drag, startPoint x: 606, startPoint y: 265, endPoint x: 539, endPoint y: 303, distance: 77.0
click at [539, 303] on icon at bounding box center [594, 287] width 384 height 318
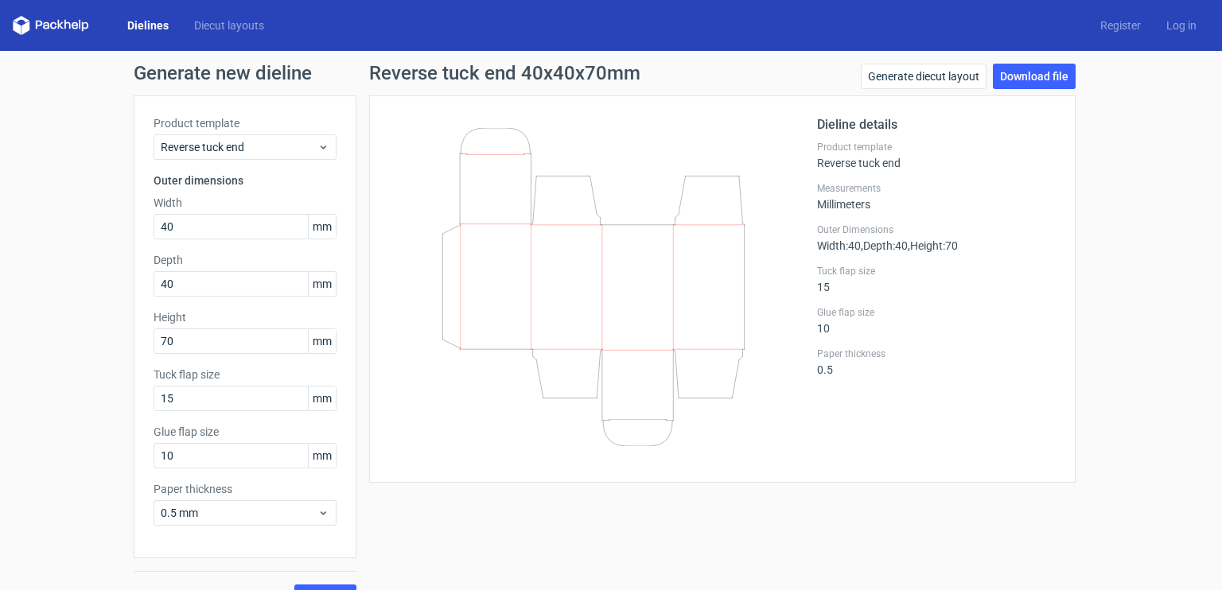
click at [557, 225] on icon at bounding box center [594, 287] width 384 height 318
drag, startPoint x: 529, startPoint y: 212, endPoint x: 589, endPoint y: 238, distance: 65.2
click at [589, 238] on icon at bounding box center [594, 287] width 384 height 318
drag, startPoint x: 525, startPoint y: 189, endPoint x: 640, endPoint y: 158, distance: 118.7
click at [640, 158] on icon at bounding box center [594, 287] width 384 height 318
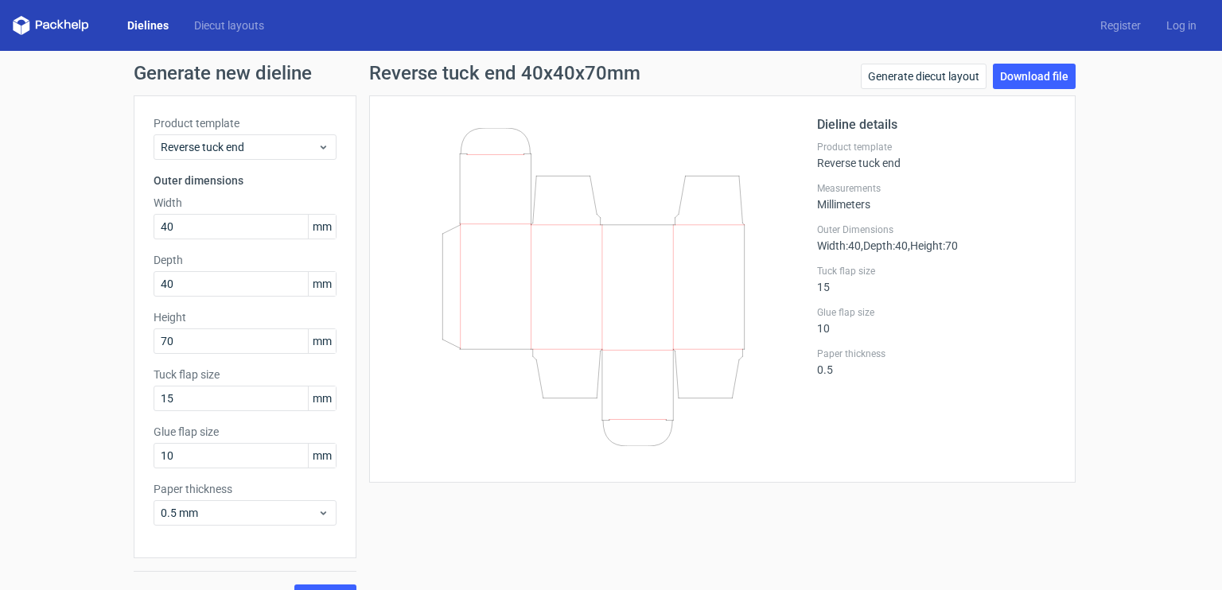
click at [852, 219] on div "Dieline details Product template Reverse tuck end Measurements Millimeters Oute…" at bounding box center [936, 289] width 239 height 348
click at [863, 269] on label "Tuck flap size" at bounding box center [936, 271] width 239 height 13
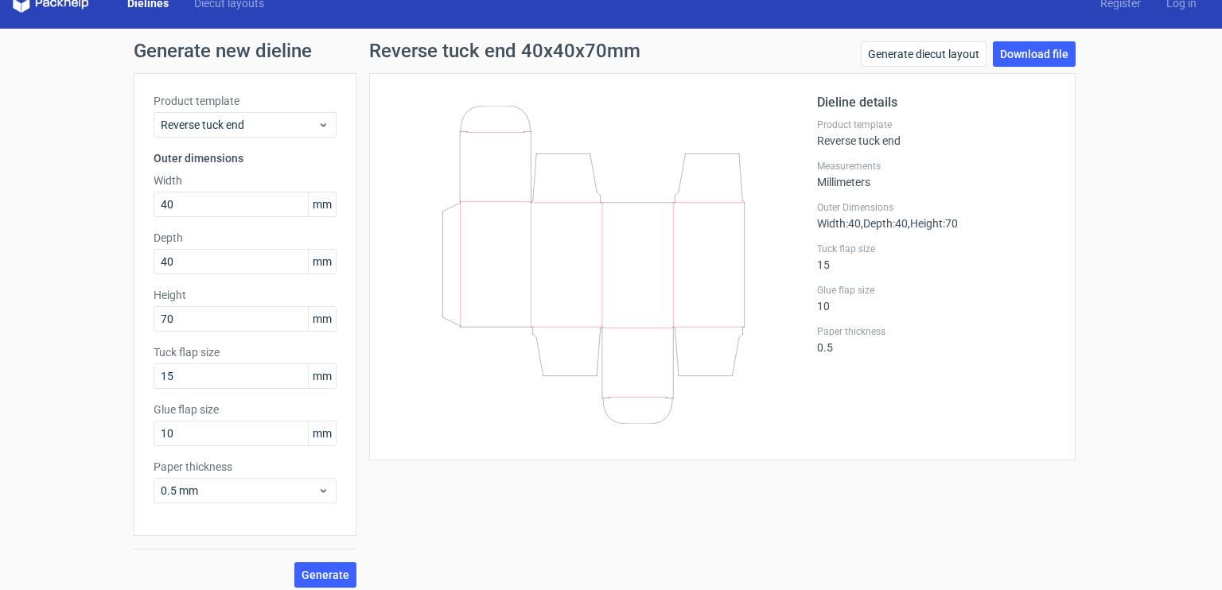
scroll to position [32, 0]
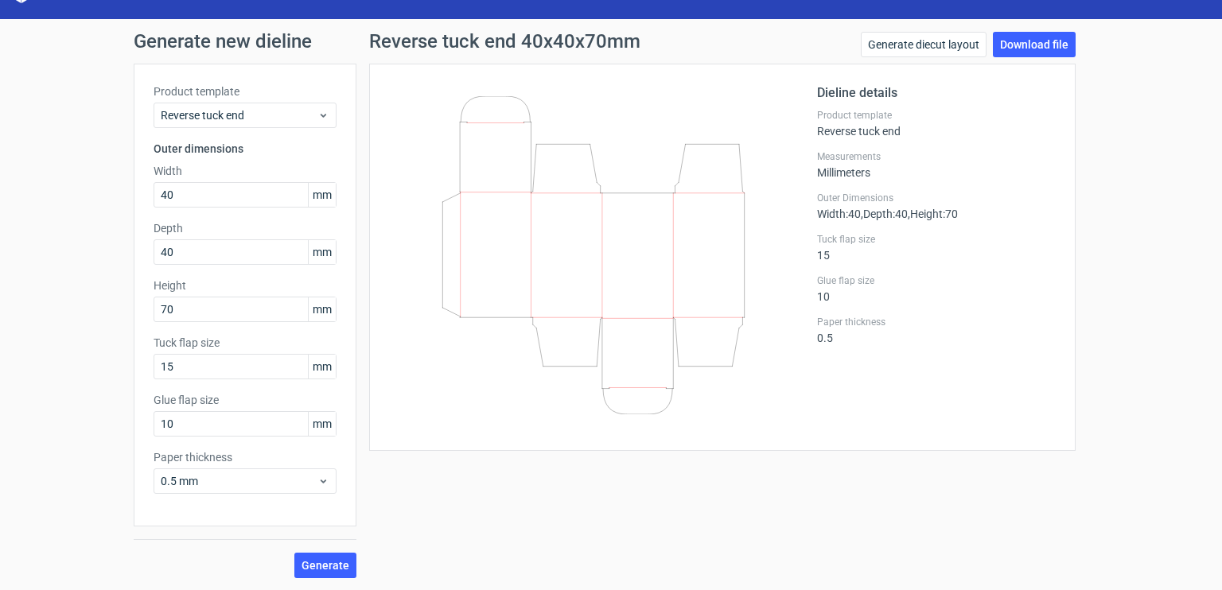
click at [807, 394] on div at bounding box center [603, 258] width 428 height 348
click at [333, 560] on span "Generate" at bounding box center [326, 565] width 48 height 11
click at [990, 111] on label "Product template" at bounding box center [936, 115] width 239 height 13
click at [1032, 40] on link "Download file" at bounding box center [1034, 44] width 83 height 25
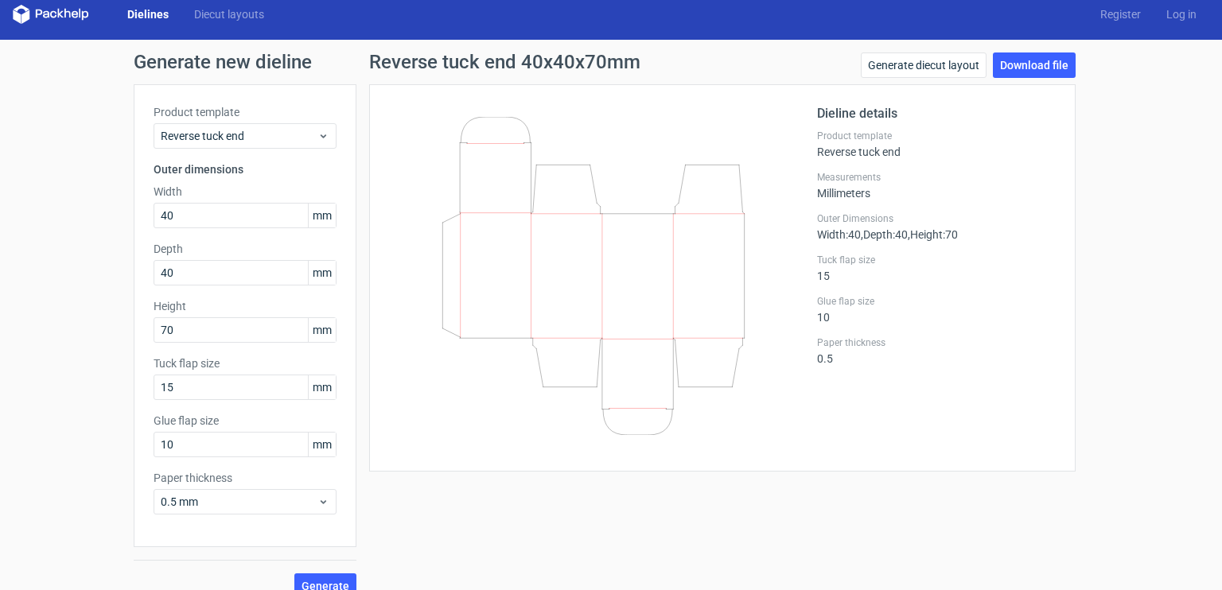
scroll to position [0, 0]
